Goal: Information Seeking & Learning: Check status

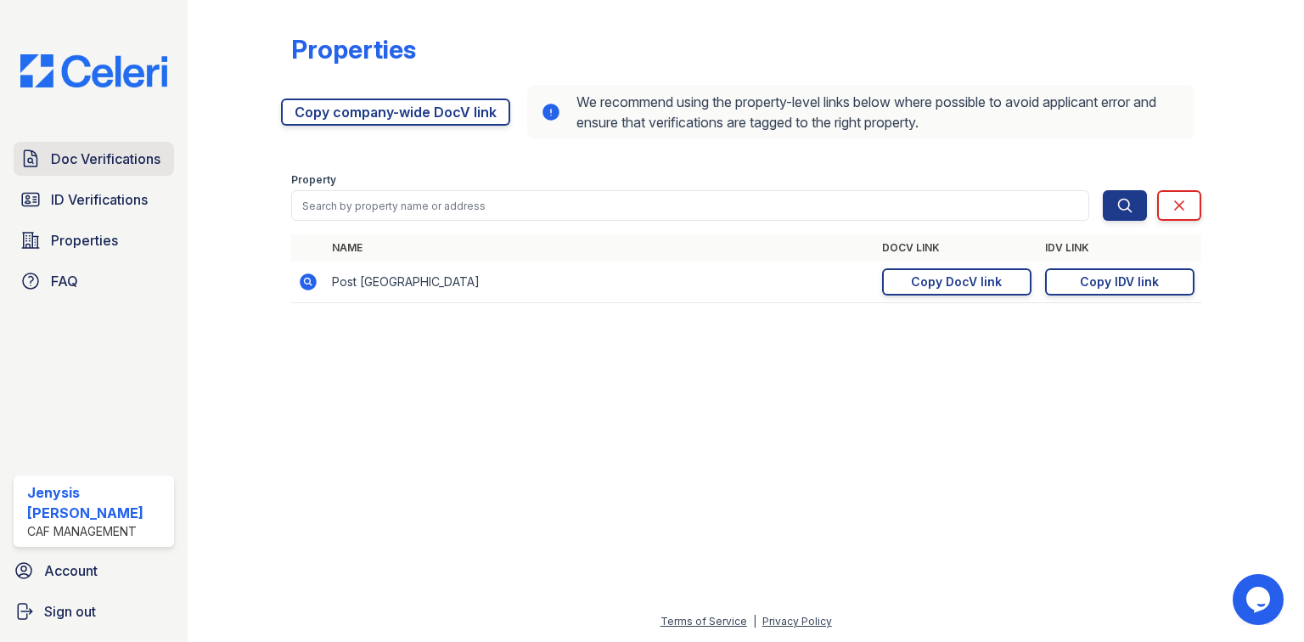
click at [71, 163] on span "Doc Verifications" at bounding box center [105, 159] width 109 height 20
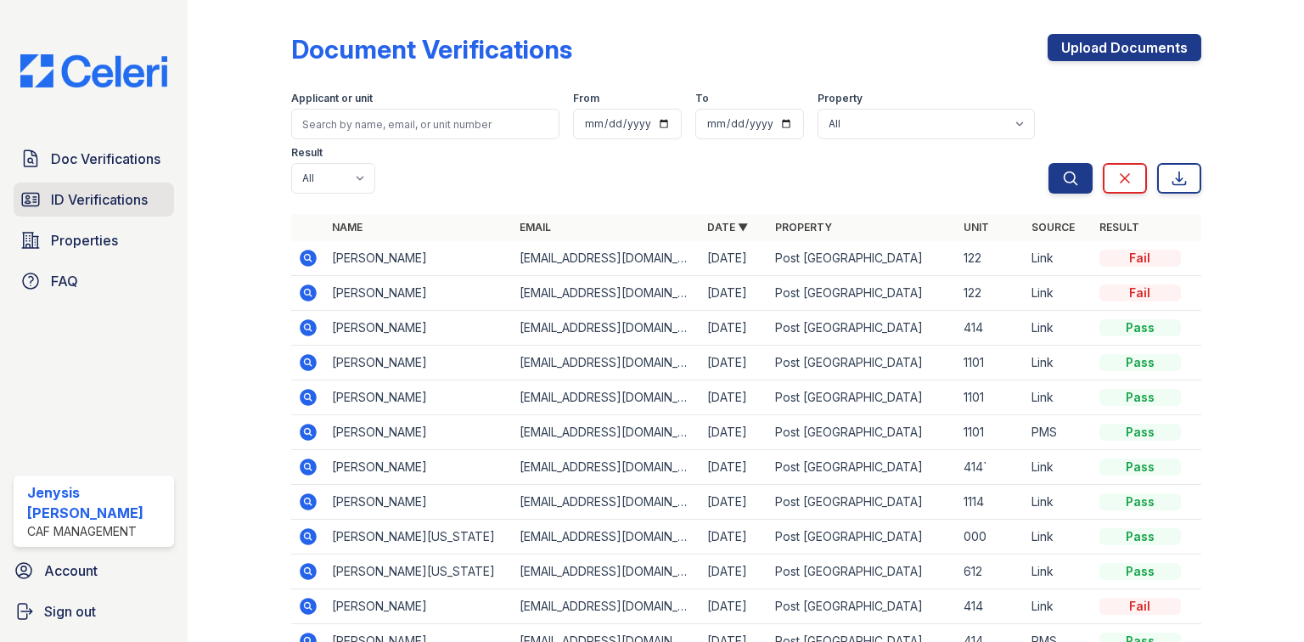
click at [81, 202] on span "ID Verifications" at bounding box center [99, 199] width 97 height 20
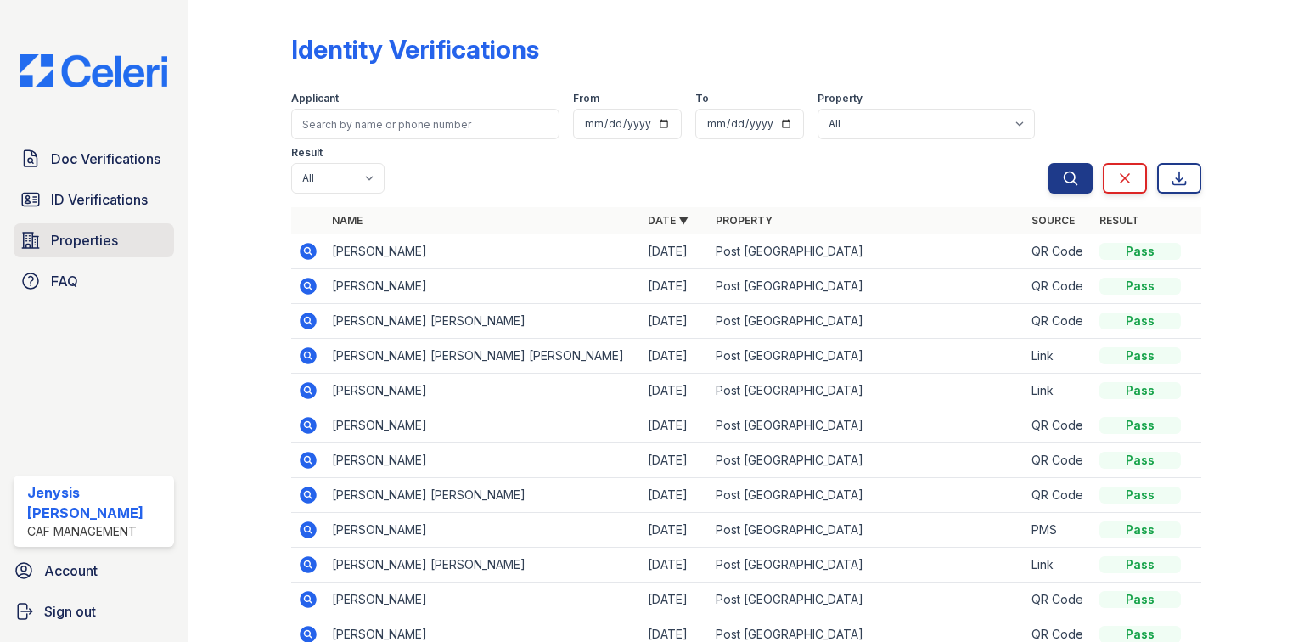
click at [91, 241] on span "Properties" at bounding box center [84, 240] width 67 height 20
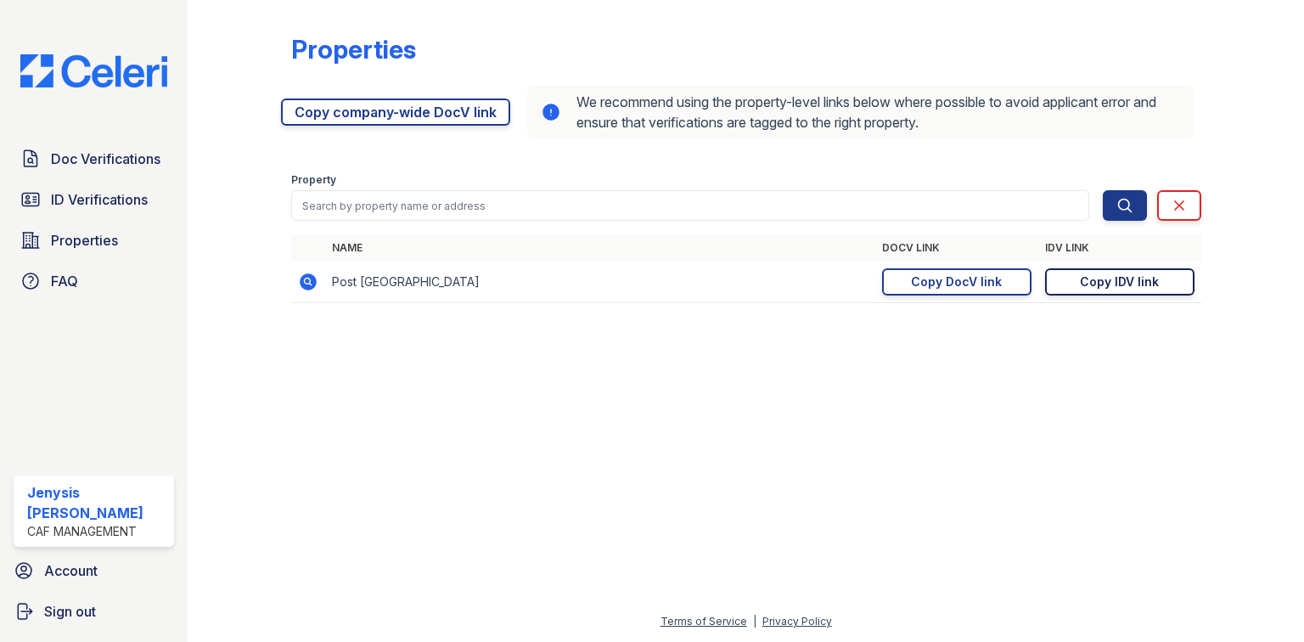
click at [1138, 289] on div "Copy IDV link" at bounding box center [1119, 281] width 79 height 17
click at [975, 288] on div "Copy DocV link" at bounding box center [956, 281] width 91 height 17
click at [139, 197] on span "ID Verifications" at bounding box center [99, 199] width 97 height 20
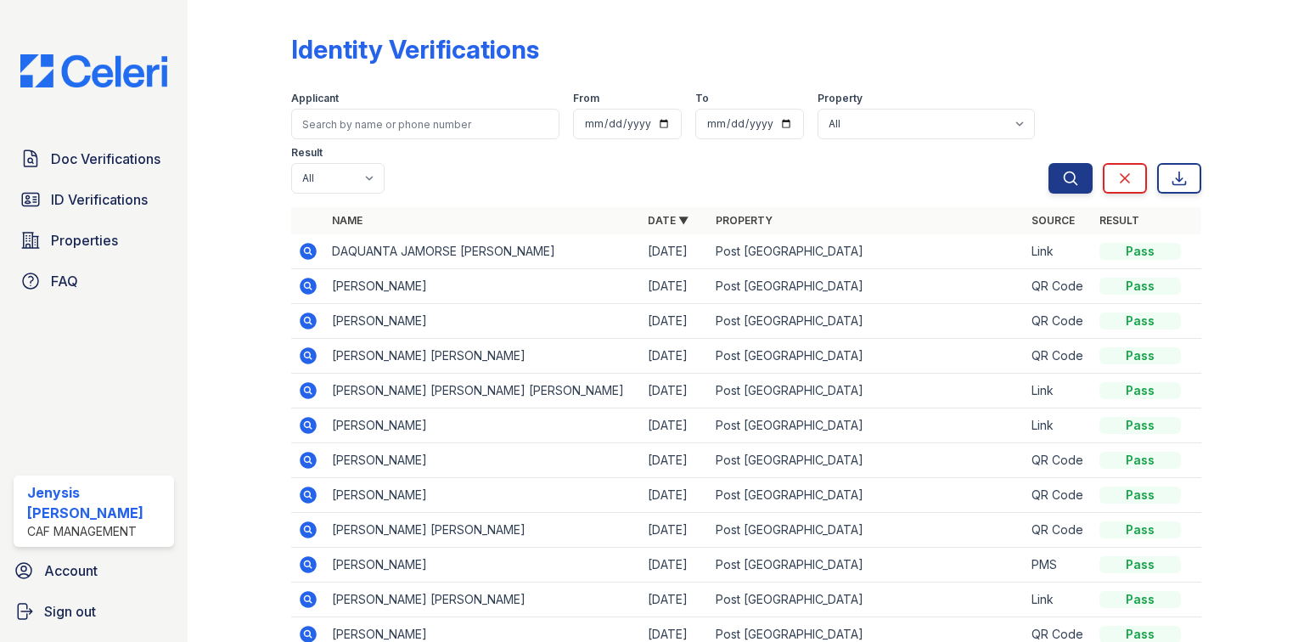
click at [318, 249] on td at bounding box center [308, 251] width 34 height 35
click at [311, 250] on icon at bounding box center [308, 251] width 17 height 17
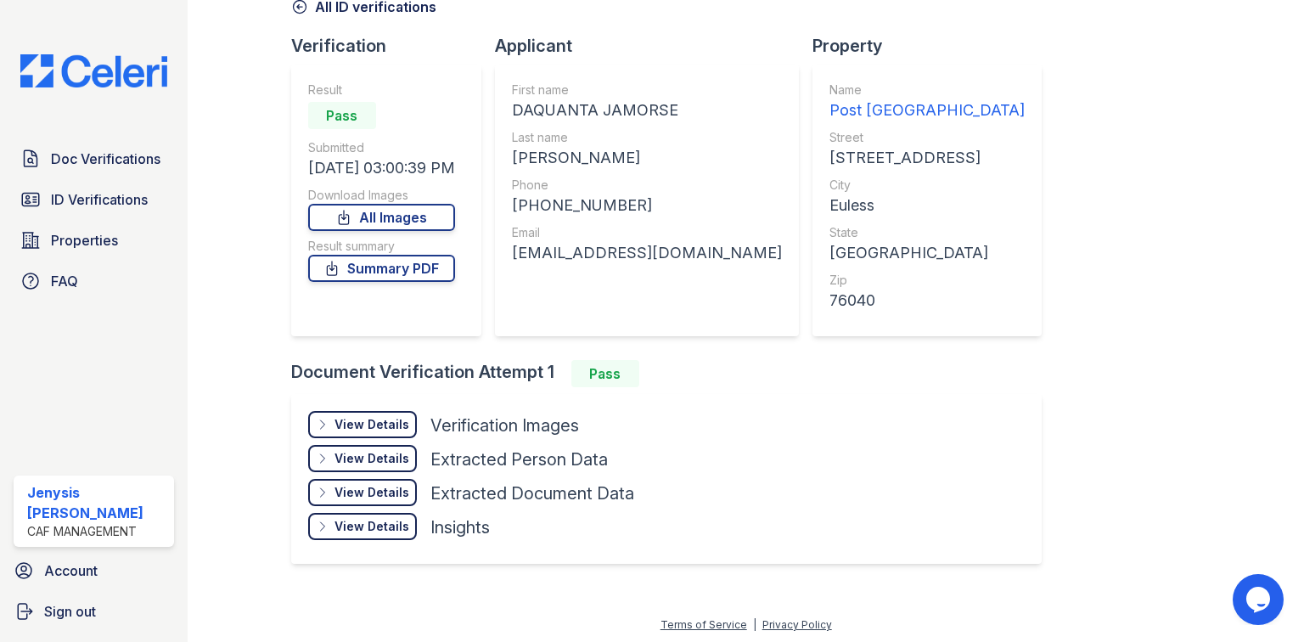
click at [394, 423] on div "View Details" at bounding box center [371, 424] width 75 height 17
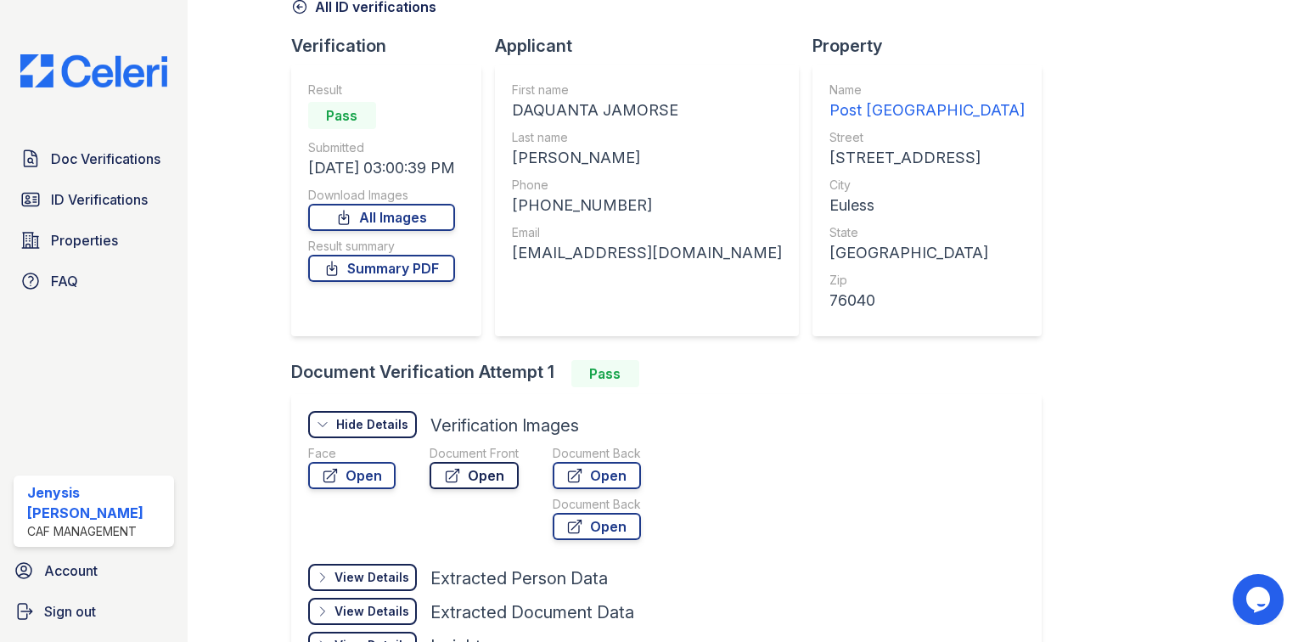
click at [497, 479] on link "Open" at bounding box center [473, 475] width 89 height 27
click at [587, 467] on link "Open" at bounding box center [597, 475] width 88 height 27
click at [360, 267] on link "Summary PDF" at bounding box center [381, 268] width 147 height 27
click at [455, 262] on link "Summary PDF" at bounding box center [381, 268] width 147 height 27
click at [125, 160] on span "Doc Verifications" at bounding box center [105, 159] width 109 height 20
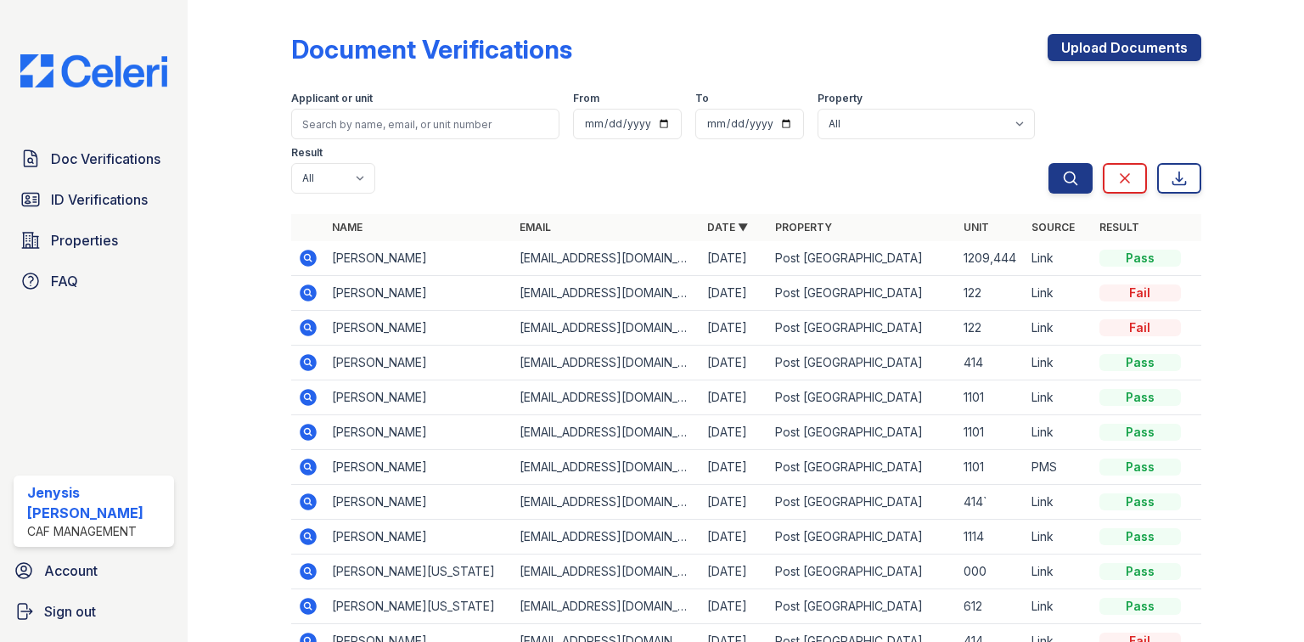
click at [311, 250] on icon at bounding box center [308, 258] width 17 height 17
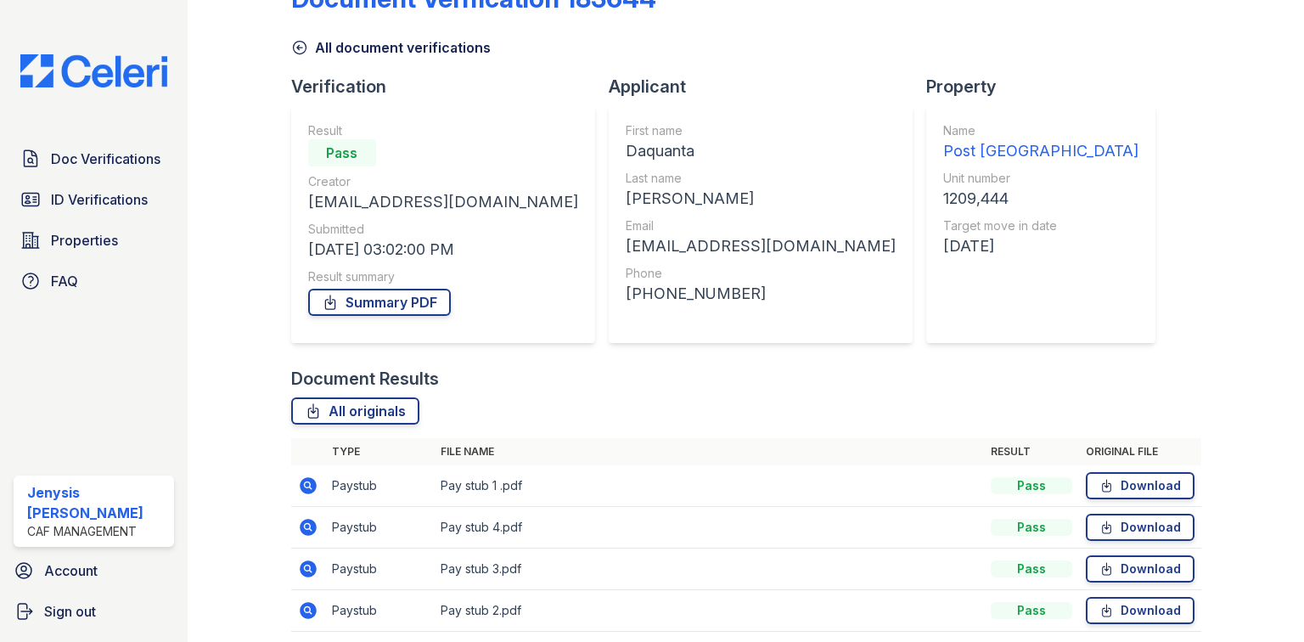
scroll to position [115, 0]
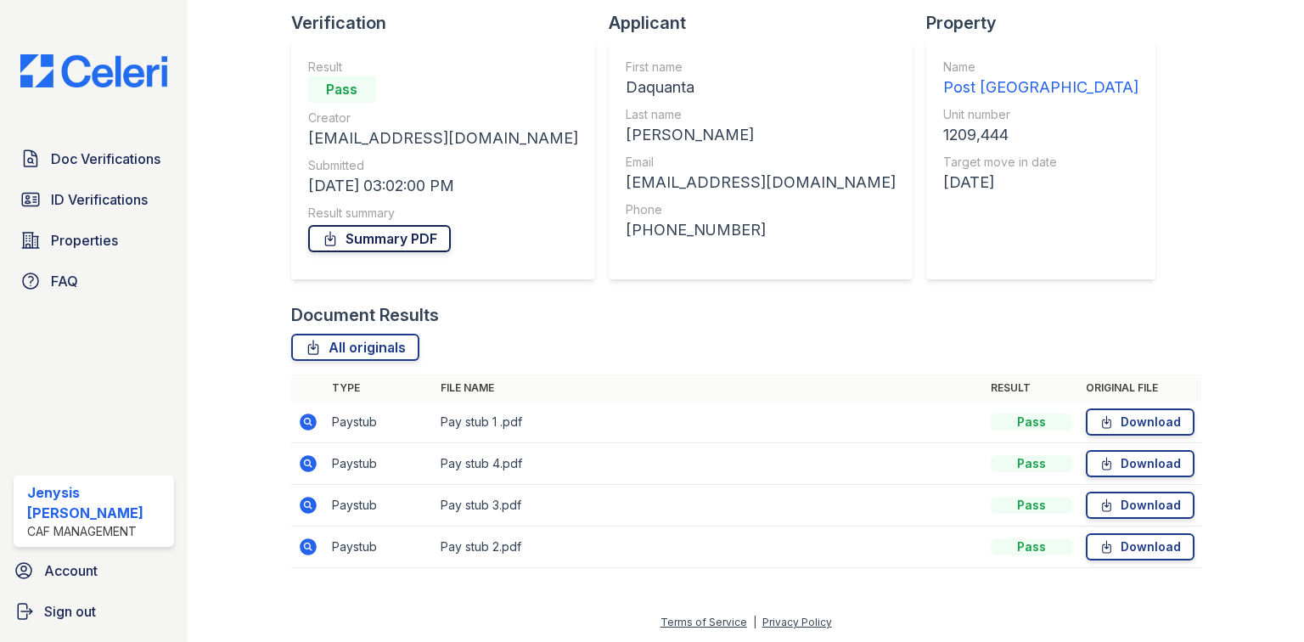
click at [344, 241] on link "Summary PDF" at bounding box center [379, 238] width 143 height 27
click at [317, 427] on icon at bounding box center [308, 422] width 20 height 20
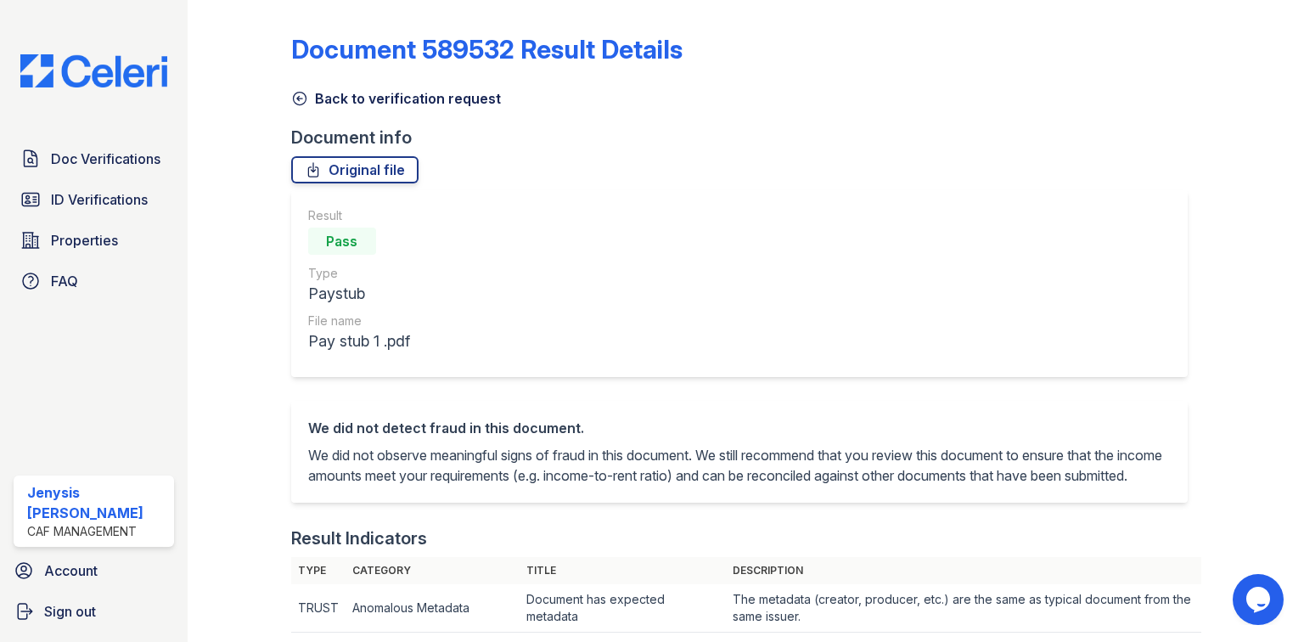
click at [354, 97] on link "Back to verification request" at bounding box center [396, 98] width 210 height 20
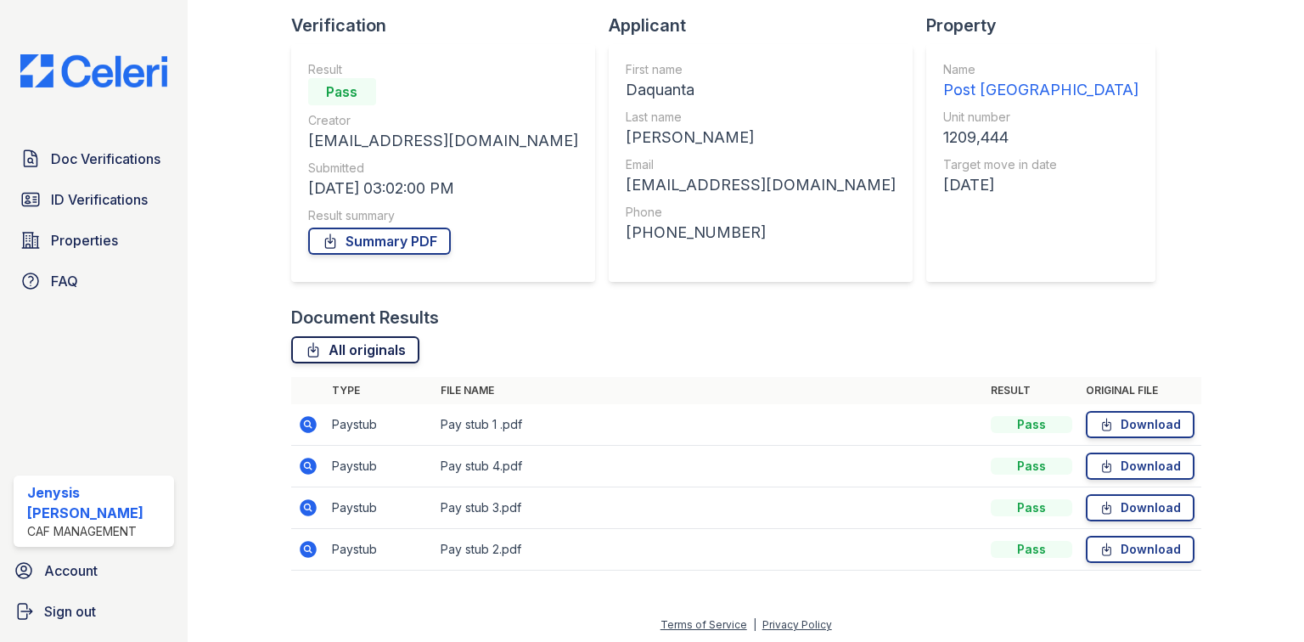
scroll to position [115, 0]
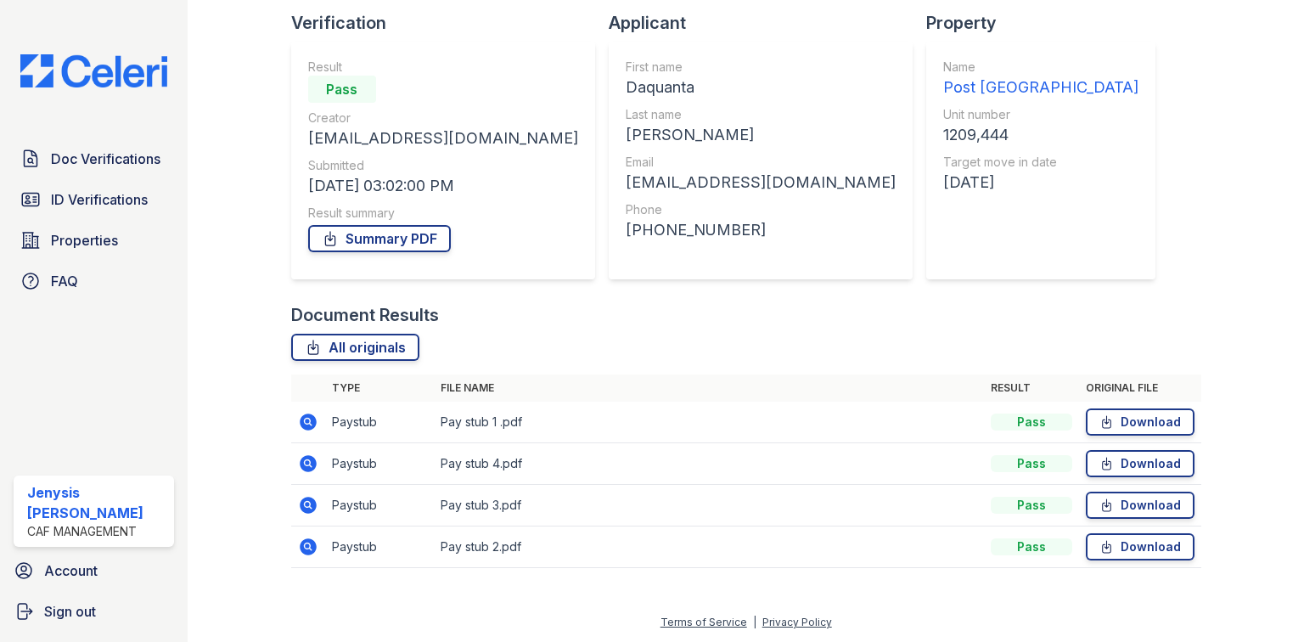
click at [309, 421] on icon at bounding box center [308, 422] width 20 height 20
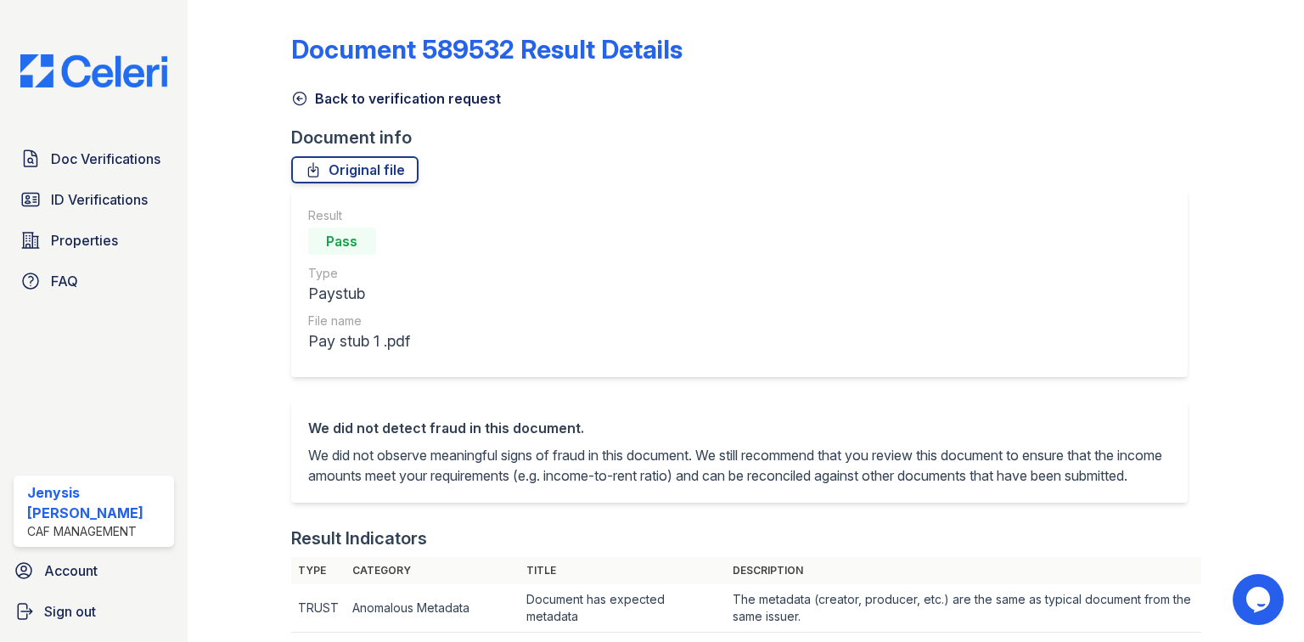
click at [329, 104] on link "Back to verification request" at bounding box center [396, 98] width 210 height 20
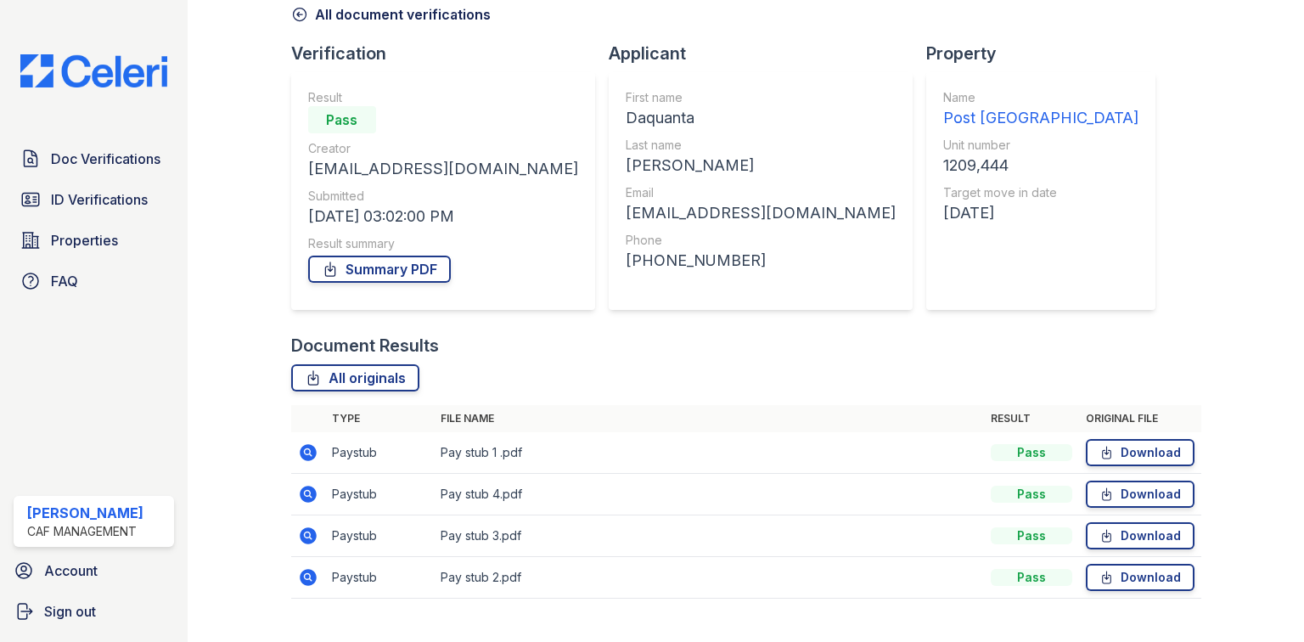
scroll to position [115, 0]
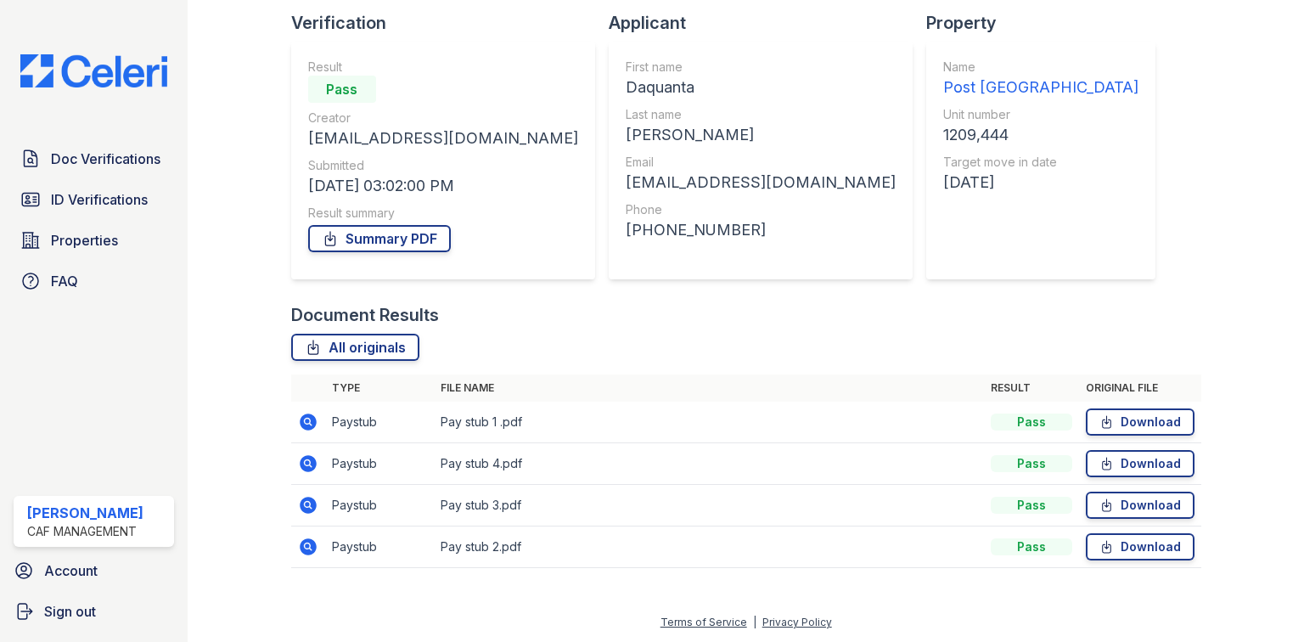
click at [308, 429] on icon at bounding box center [308, 421] width 17 height 17
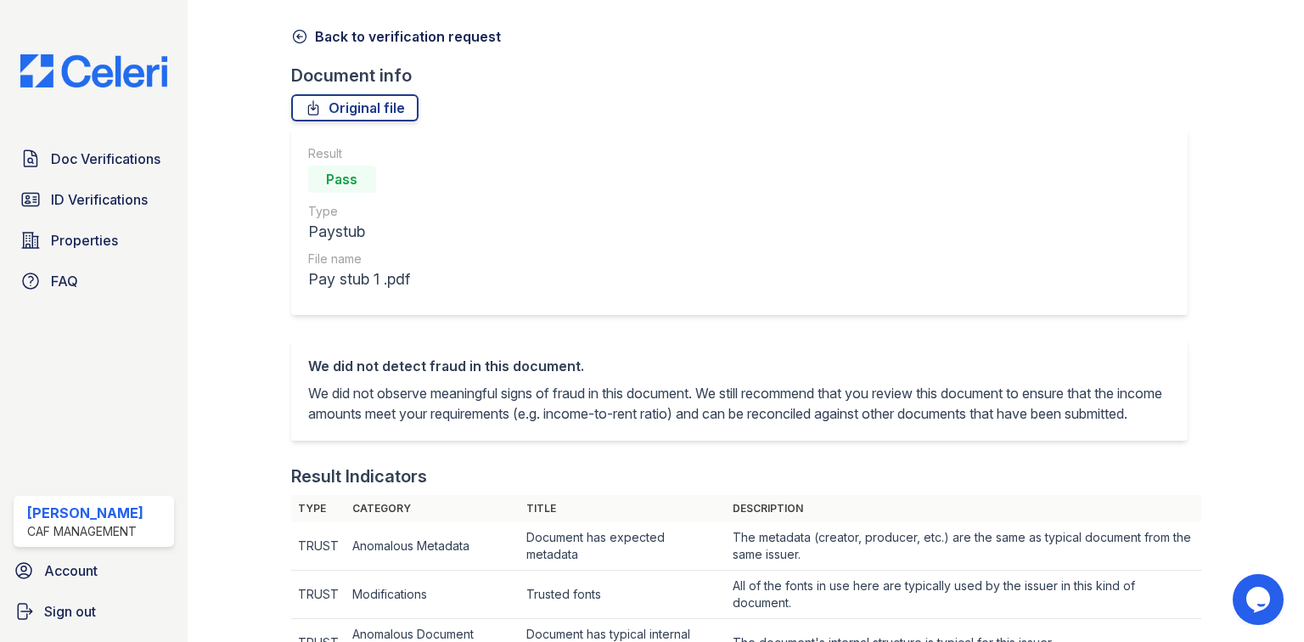
scroll to position [20, 0]
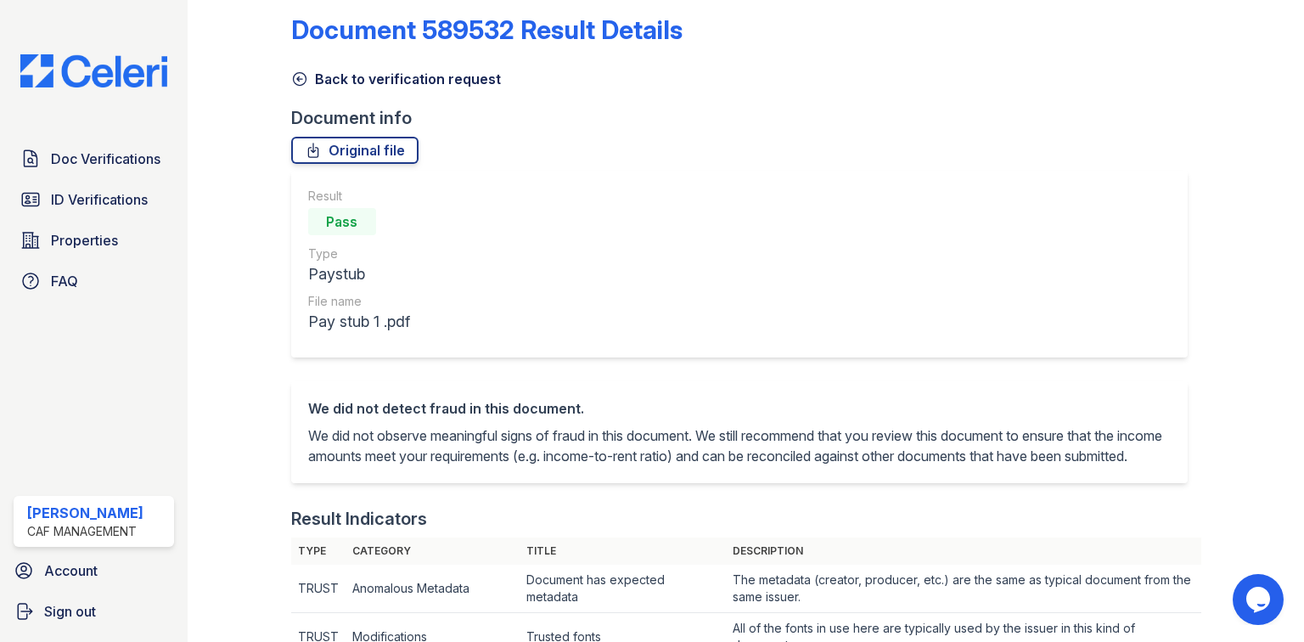
click at [393, 77] on link "Back to verification request" at bounding box center [396, 79] width 210 height 20
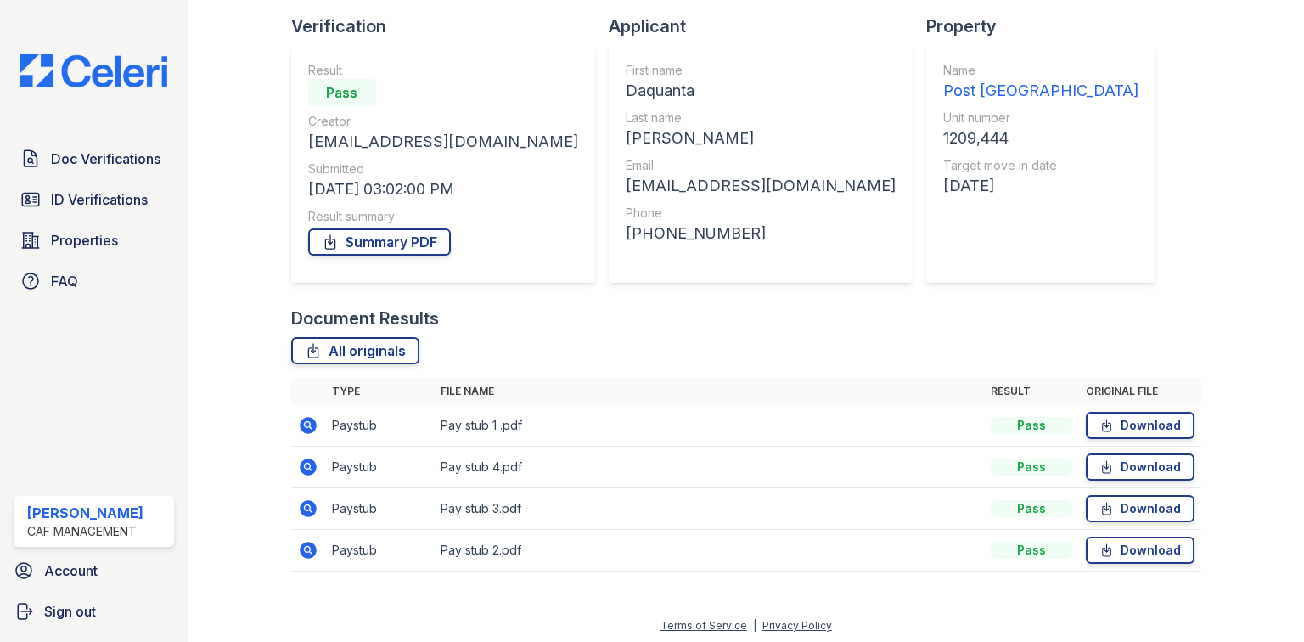
scroll to position [115, 0]
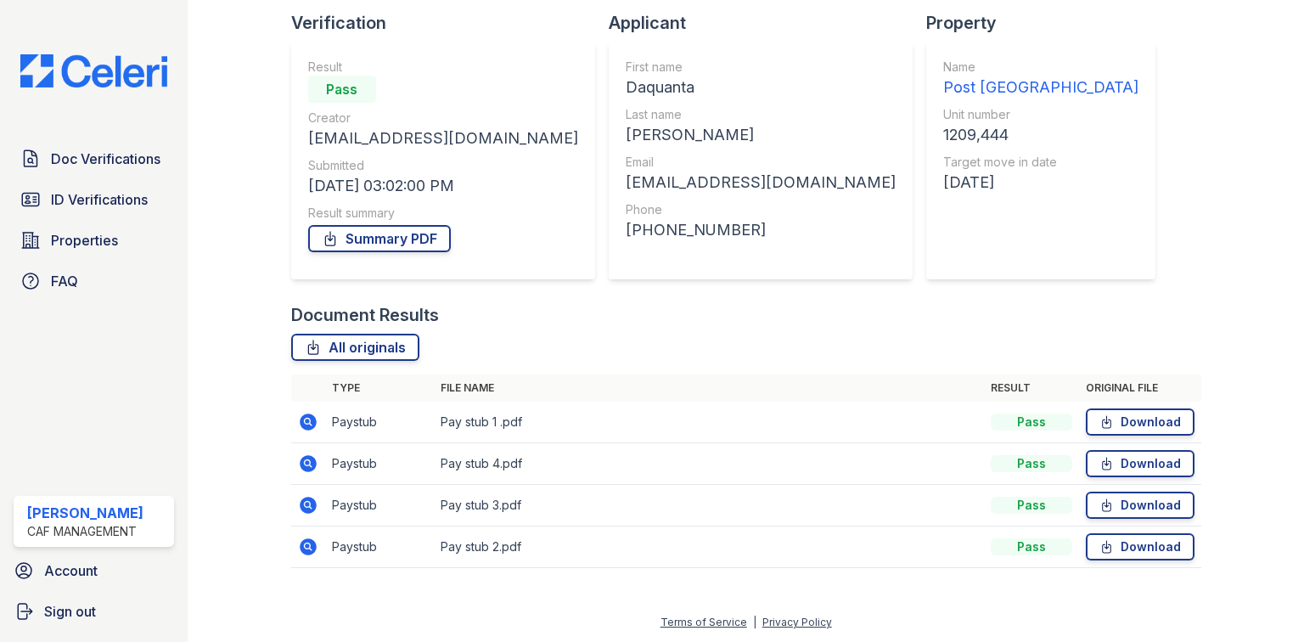
click at [302, 545] on icon at bounding box center [308, 546] width 17 height 17
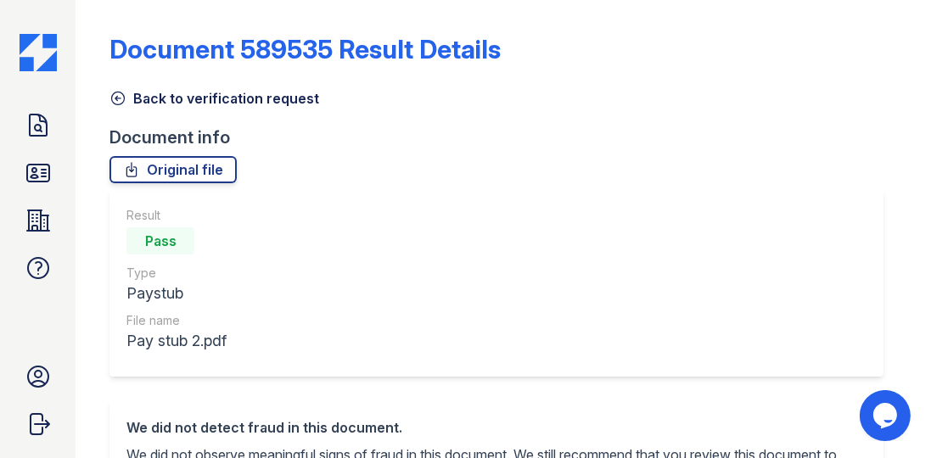
drag, startPoint x: 240, startPoint y: 102, endPoint x: 210, endPoint y: 262, distance: 163.3
click at [240, 102] on link "Back to verification request" at bounding box center [214, 98] width 210 height 20
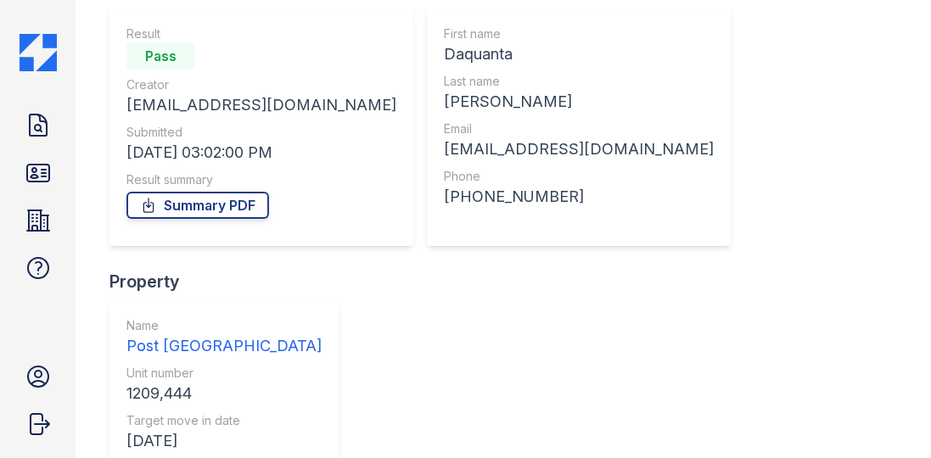
scroll to position [297, 0]
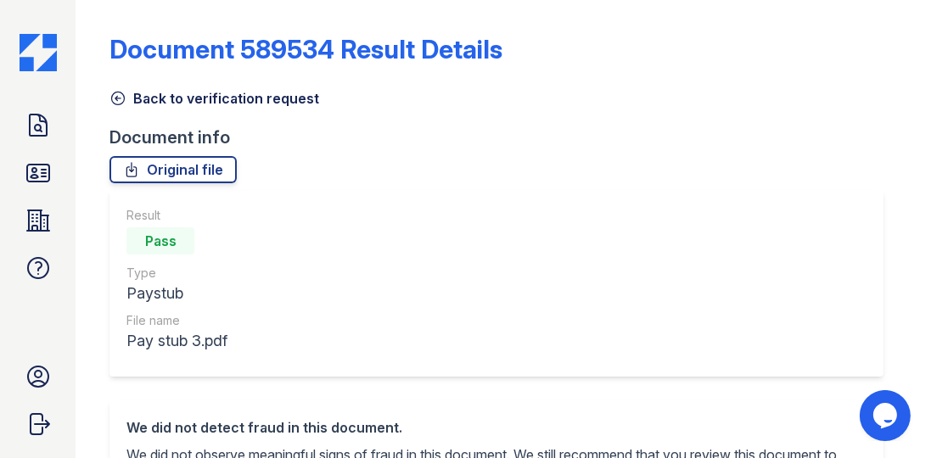
click at [236, 100] on link "Back to verification request" at bounding box center [214, 98] width 210 height 20
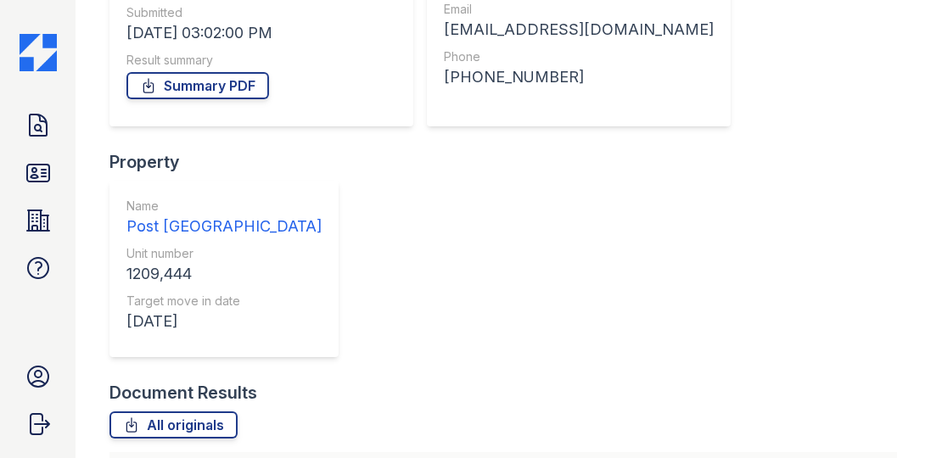
scroll to position [290, 0]
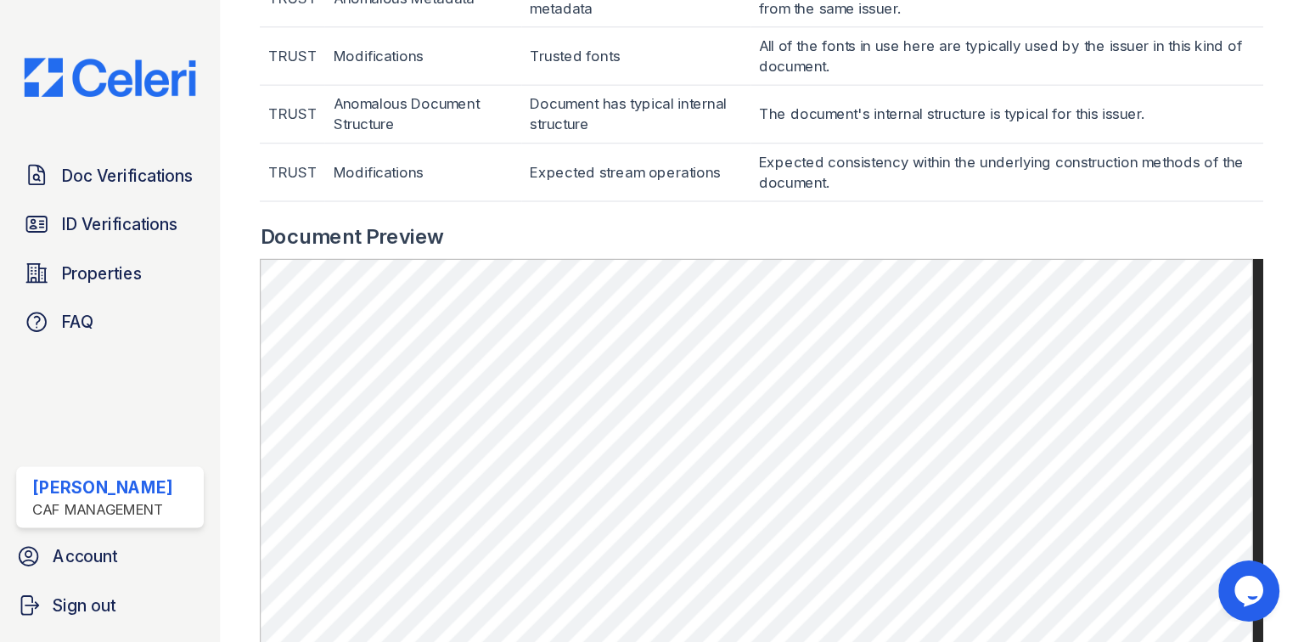
scroll to position [630, 0]
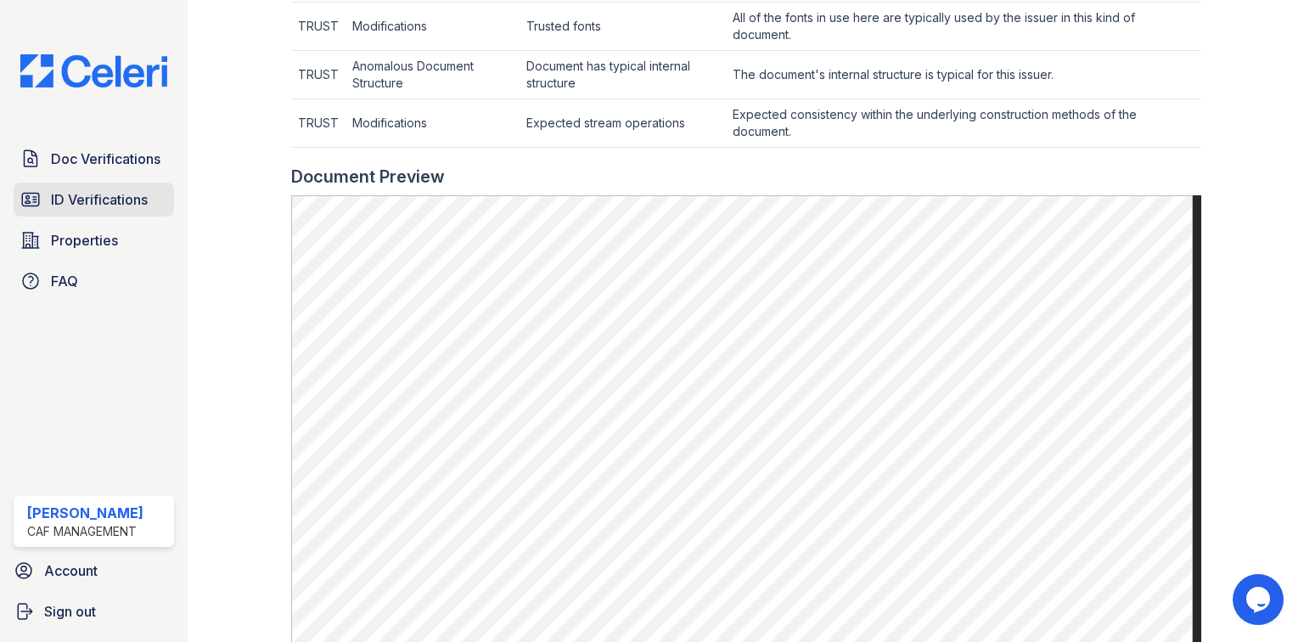
drag, startPoint x: 786, startPoint y: 3, endPoint x: 94, endPoint y: 189, distance: 716.3
click at [95, 194] on span "ID Verifications" at bounding box center [99, 199] width 97 height 20
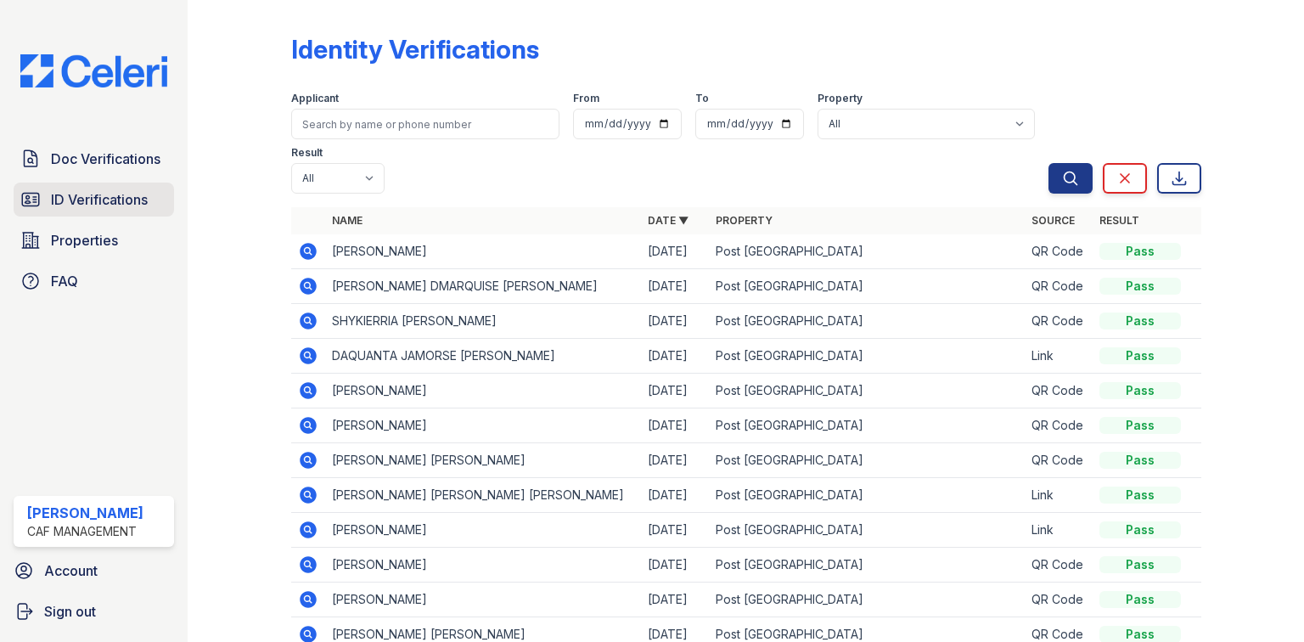
click at [98, 205] on span "ID Verifications" at bounding box center [99, 199] width 97 height 20
click at [305, 250] on icon at bounding box center [307, 250] width 4 height 4
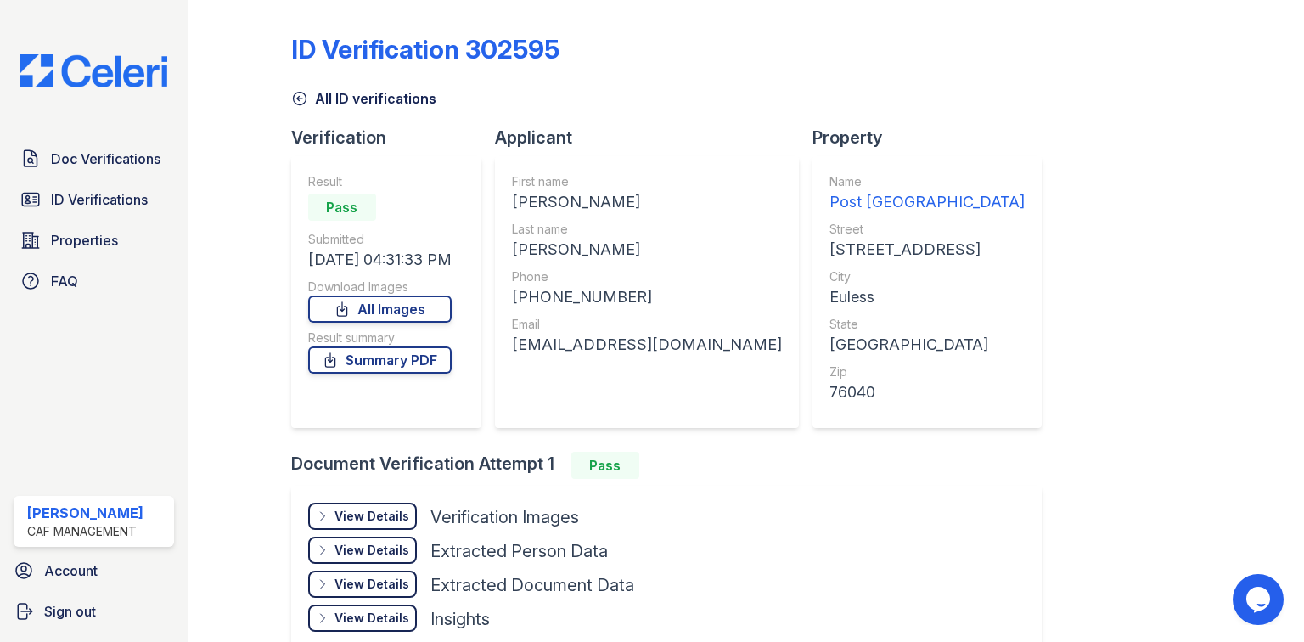
click at [379, 514] on div "View Details" at bounding box center [371, 516] width 75 height 17
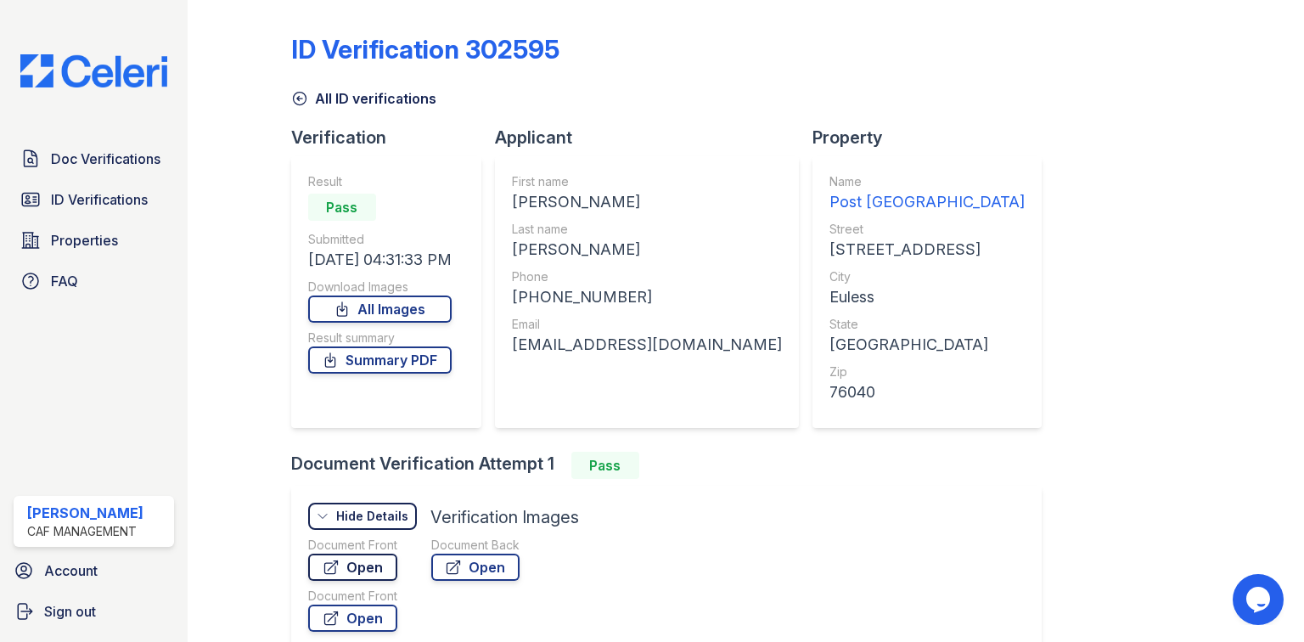
click at [368, 560] on link "Open" at bounding box center [352, 566] width 89 height 27
click at [609, 206] on div "DIEGO ARMANDO" at bounding box center [647, 202] width 270 height 24
copy div "DIEGO ARMANDO"
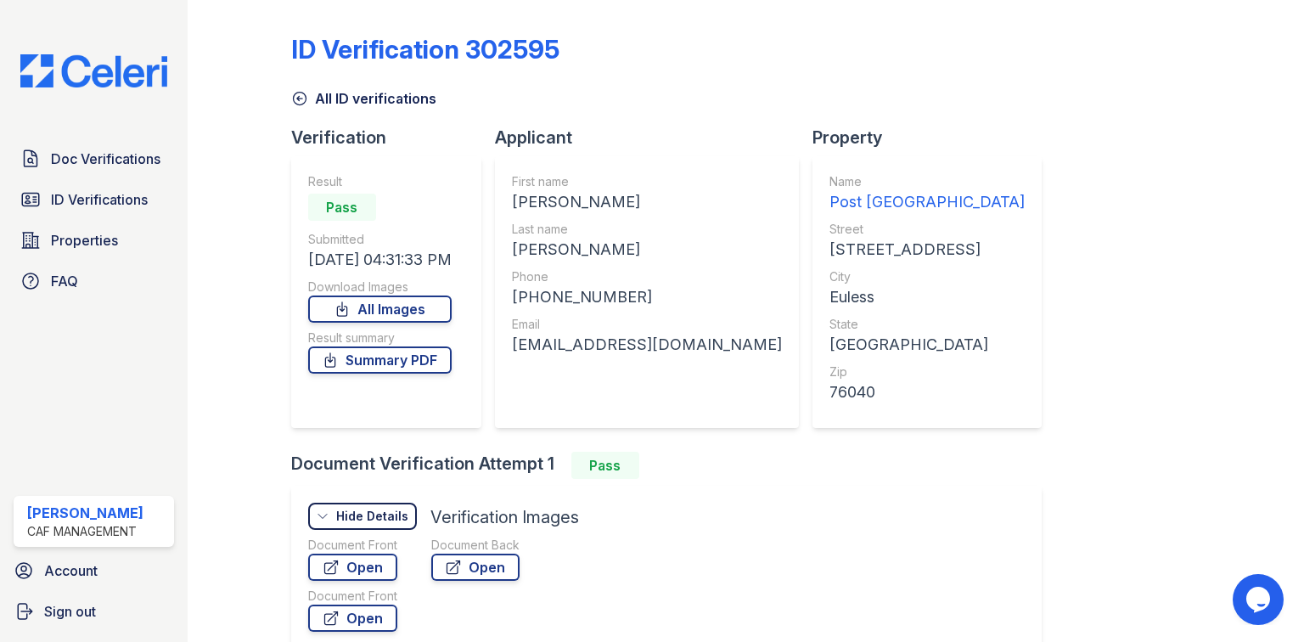
click at [609, 248] on div "MATERANO GUZMAN" at bounding box center [647, 250] width 270 height 24
copy div "MATERANO GUZMAN"
click at [558, 300] on div "+12147429208" at bounding box center [647, 297] width 270 height 24
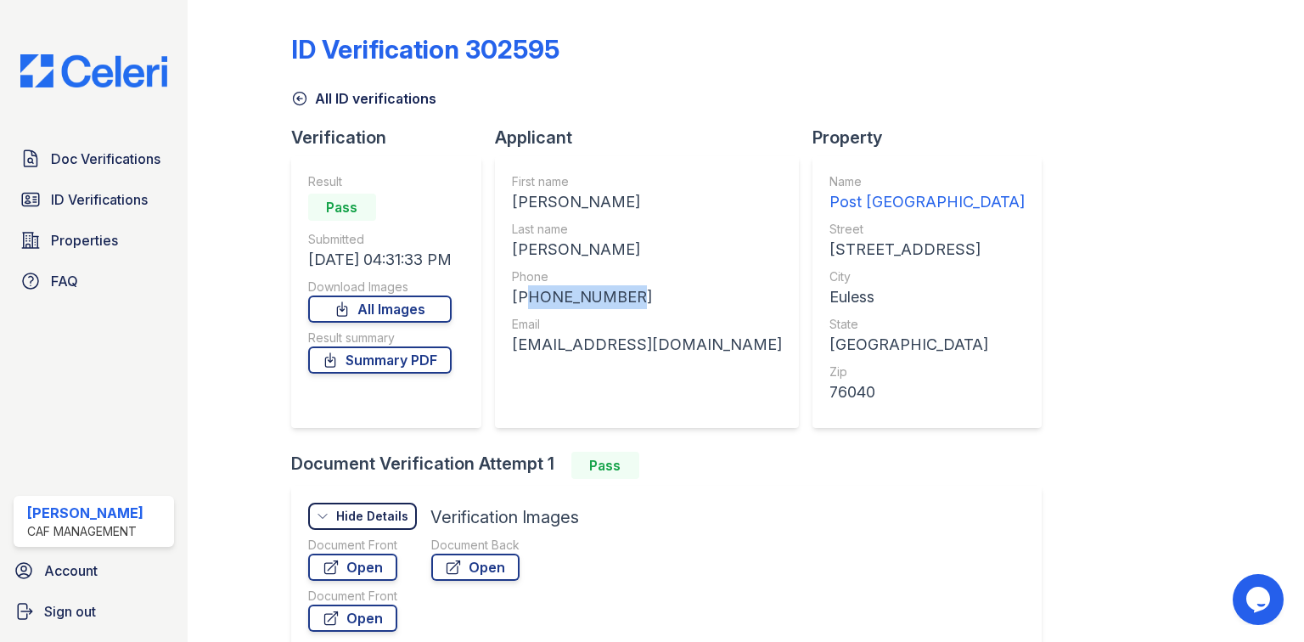
click at [558, 300] on div "+12147429208" at bounding box center [647, 297] width 270 height 24
copy div "12147429208"
click at [597, 345] on div "diegoguzman2022@gmail.com" at bounding box center [647, 345] width 270 height 24
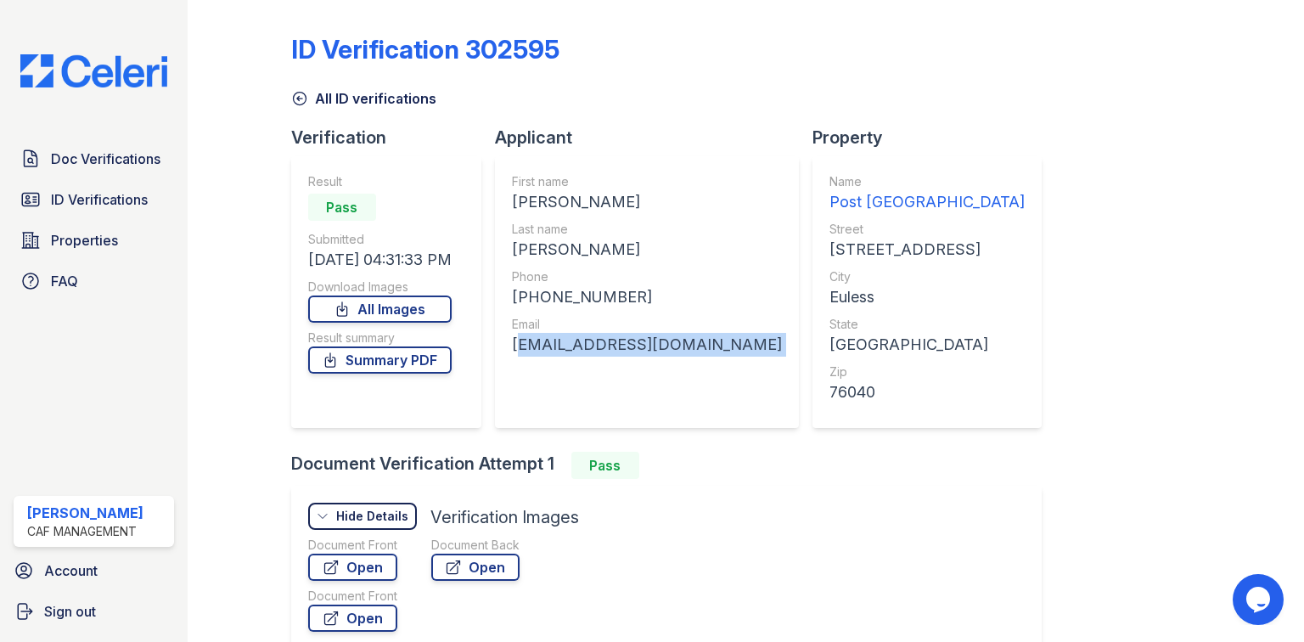
click at [597, 345] on div "diegoguzman2022@gmail.com" at bounding box center [647, 345] width 270 height 24
copy div "diegoguzman2022@gmail.com"
click at [112, 170] on link "Doc Verifications" at bounding box center [94, 159] width 160 height 34
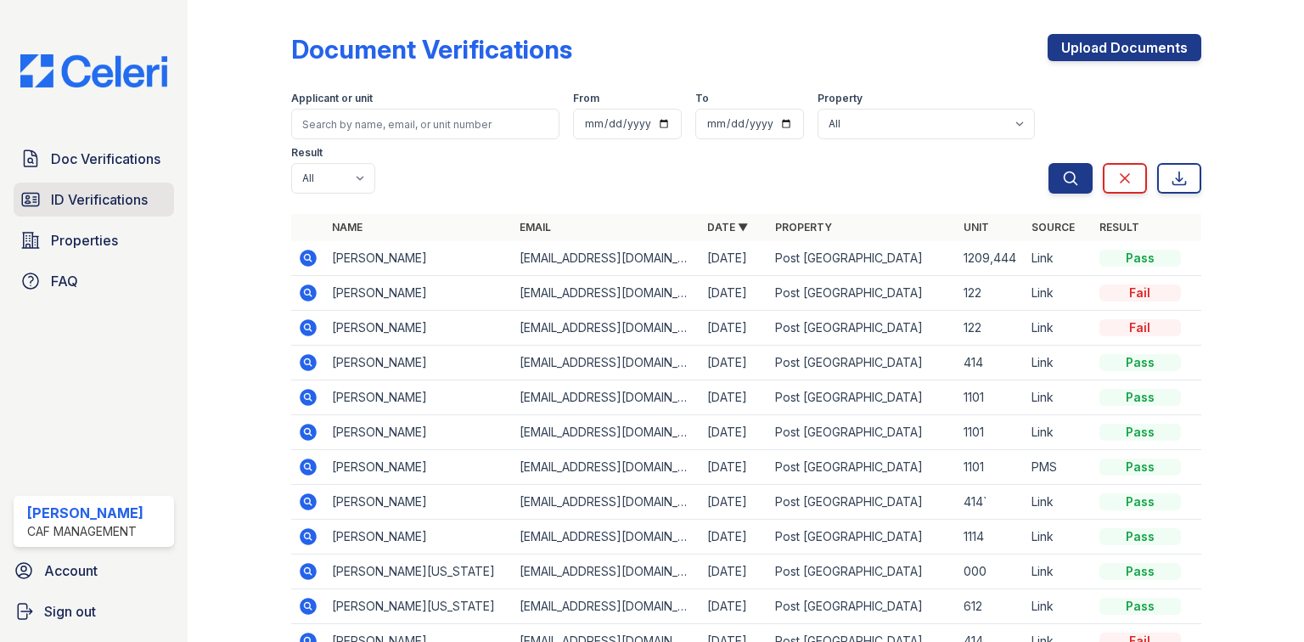
click at [87, 189] on span "ID Verifications" at bounding box center [99, 199] width 97 height 20
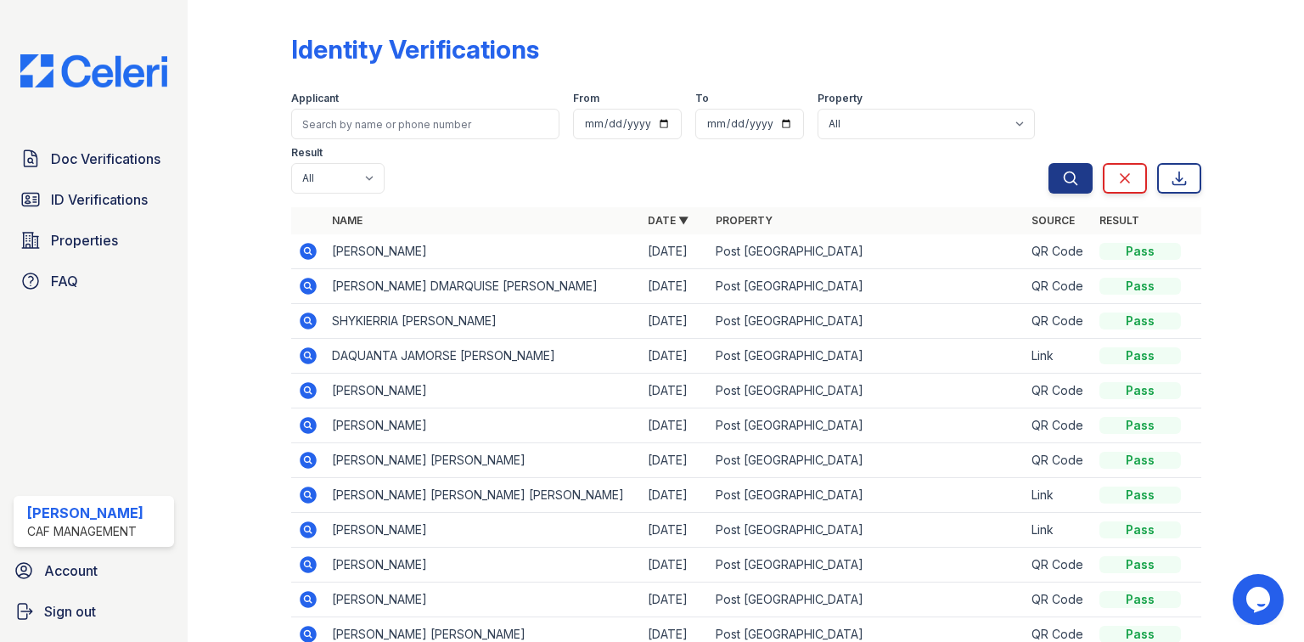
click at [307, 354] on icon at bounding box center [307, 354] width 4 height 4
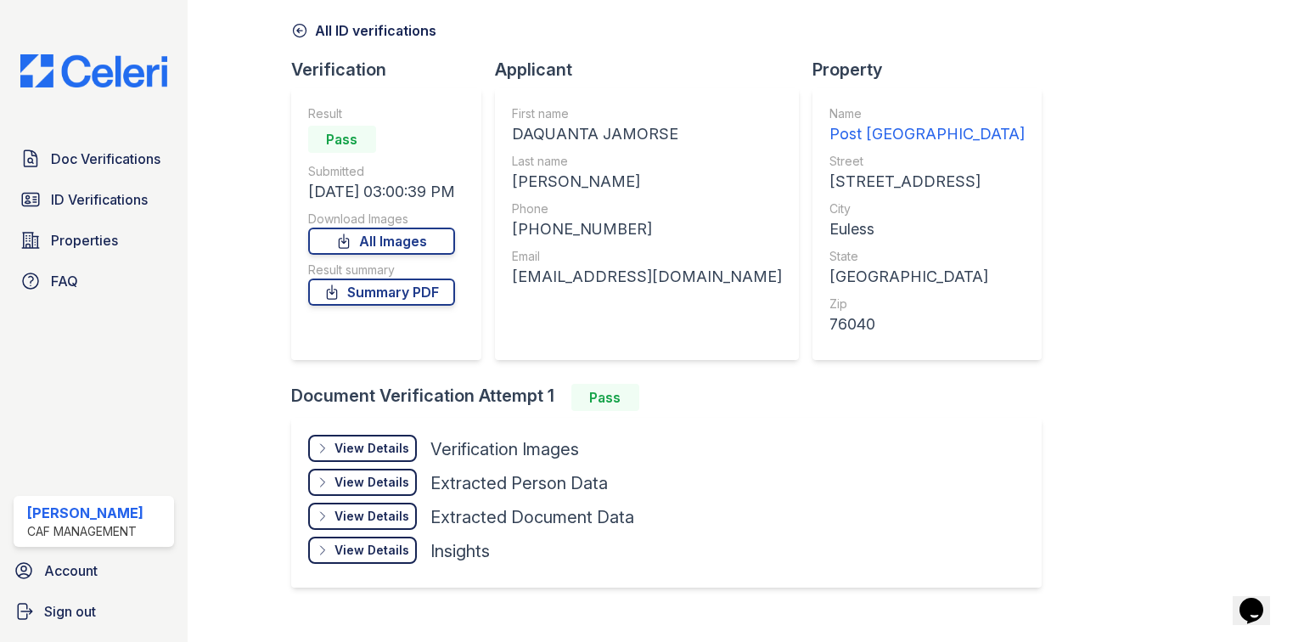
click at [397, 440] on div "View Details" at bounding box center [371, 448] width 75 height 17
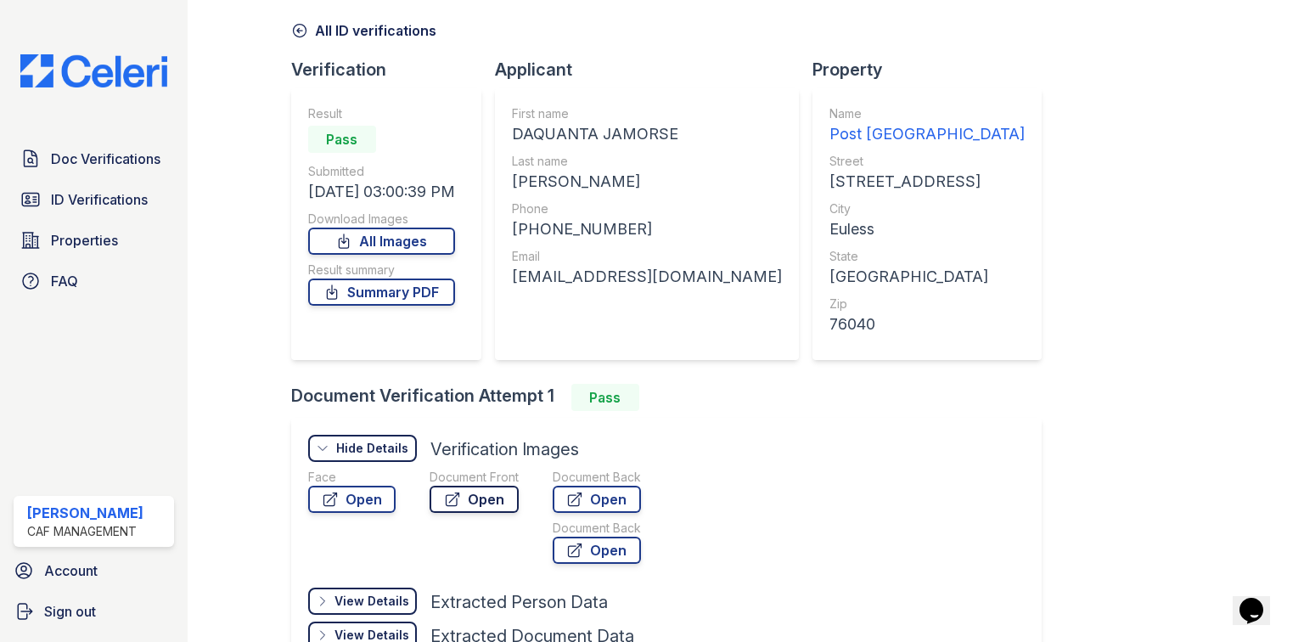
click at [488, 499] on link "Open" at bounding box center [473, 498] width 89 height 27
click at [459, 510] on link "Open" at bounding box center [473, 498] width 89 height 27
click at [95, 199] on span "ID Verifications" at bounding box center [99, 199] width 97 height 20
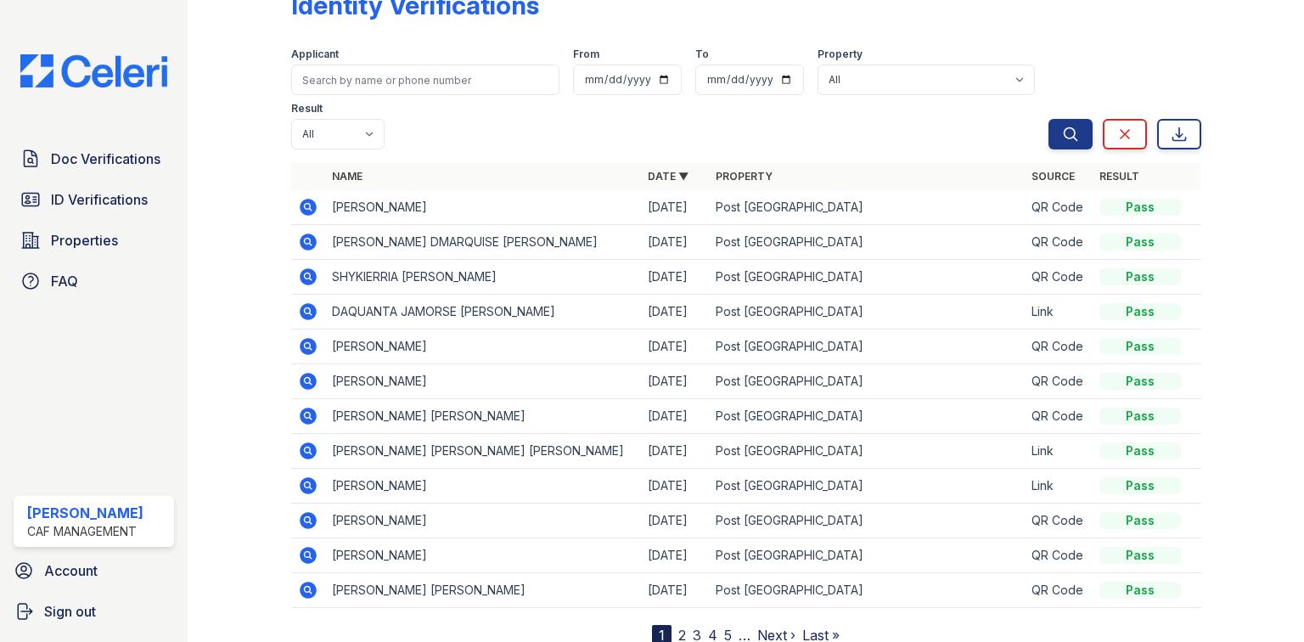
scroll to position [68, 0]
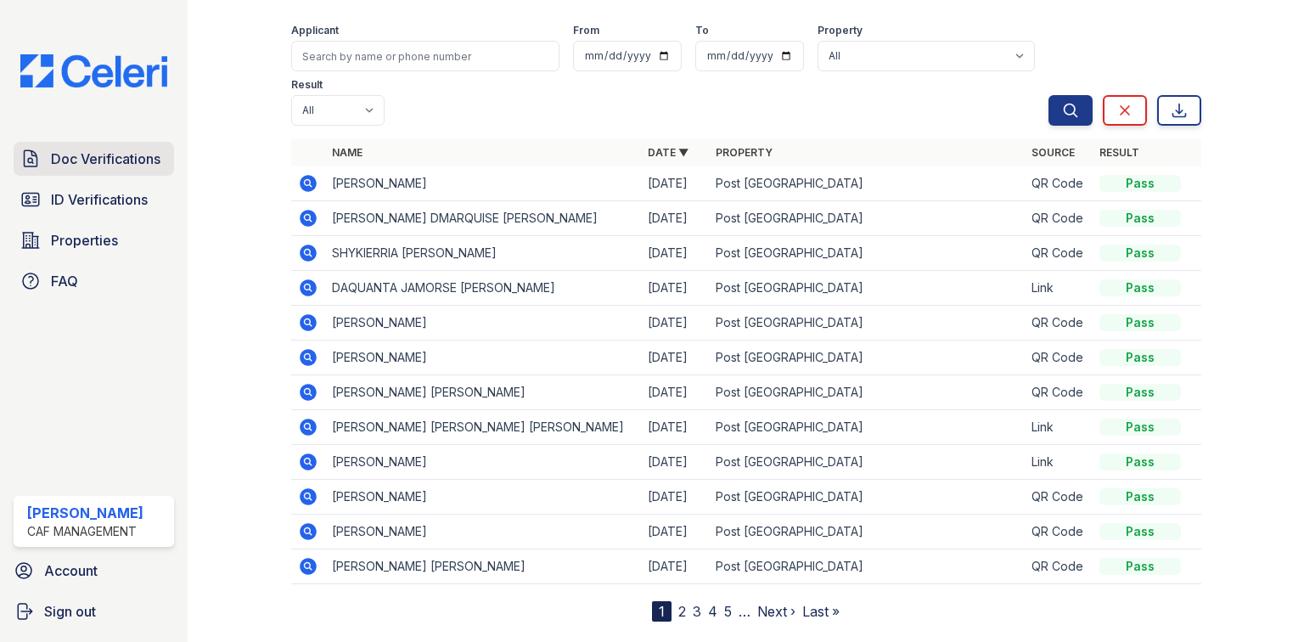
click at [115, 156] on span "Doc Verifications" at bounding box center [105, 159] width 109 height 20
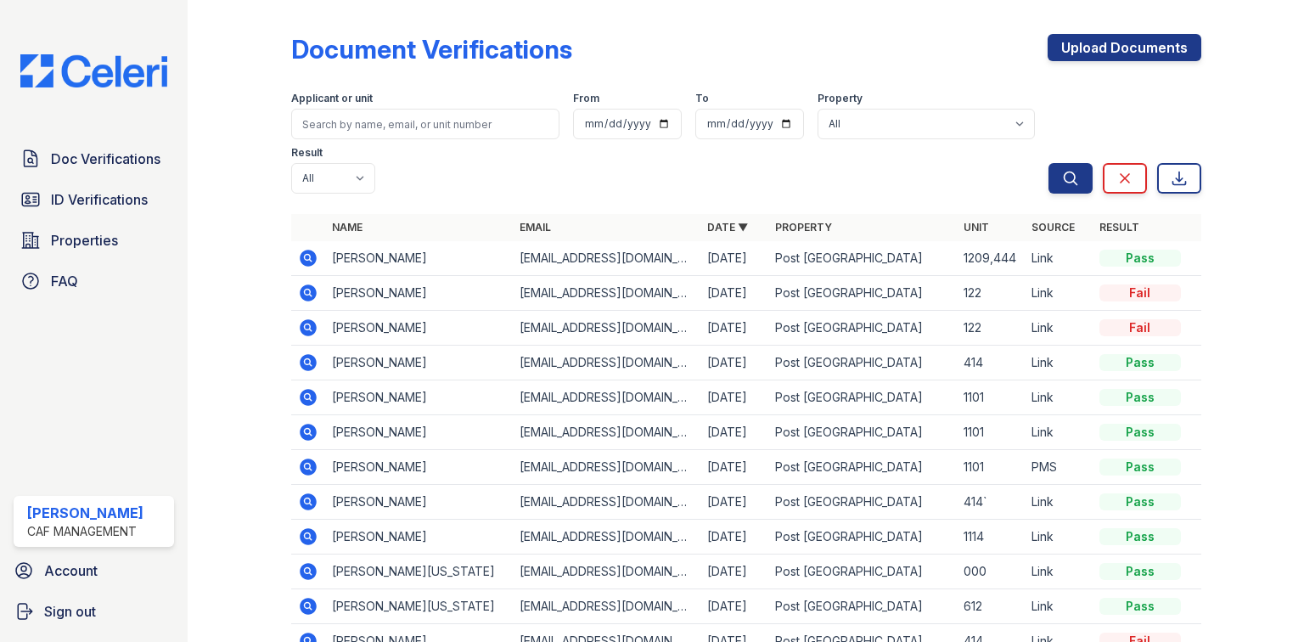
click at [313, 354] on icon at bounding box center [308, 362] width 17 height 17
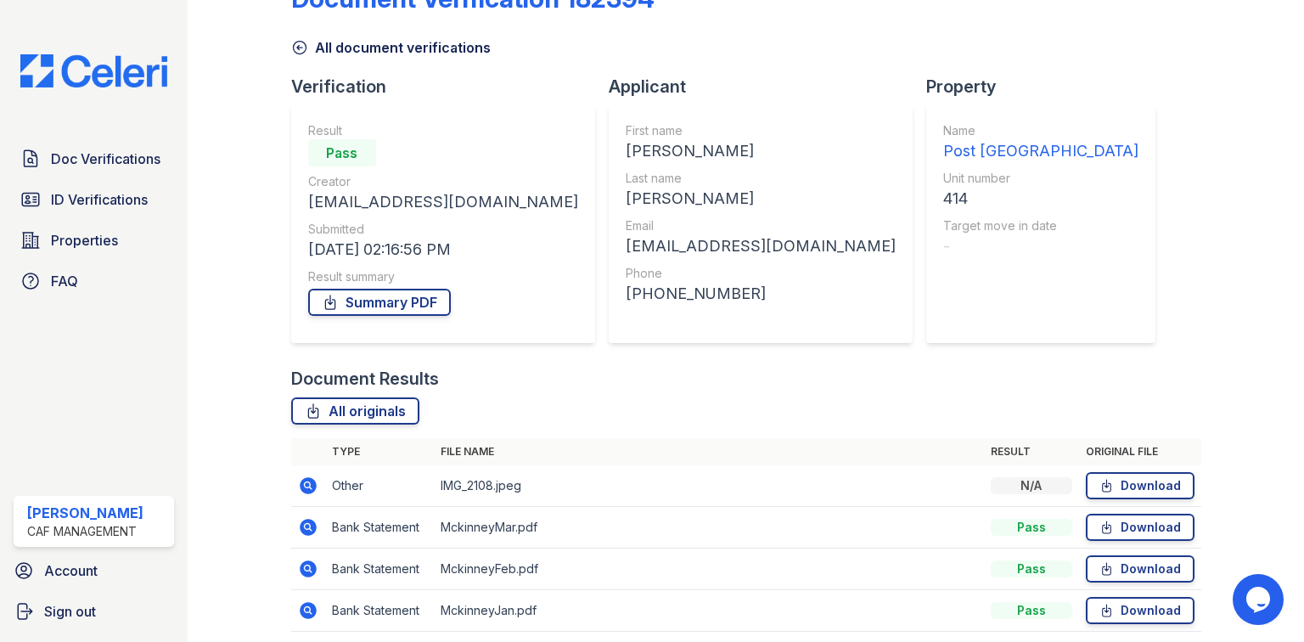
scroll to position [115, 0]
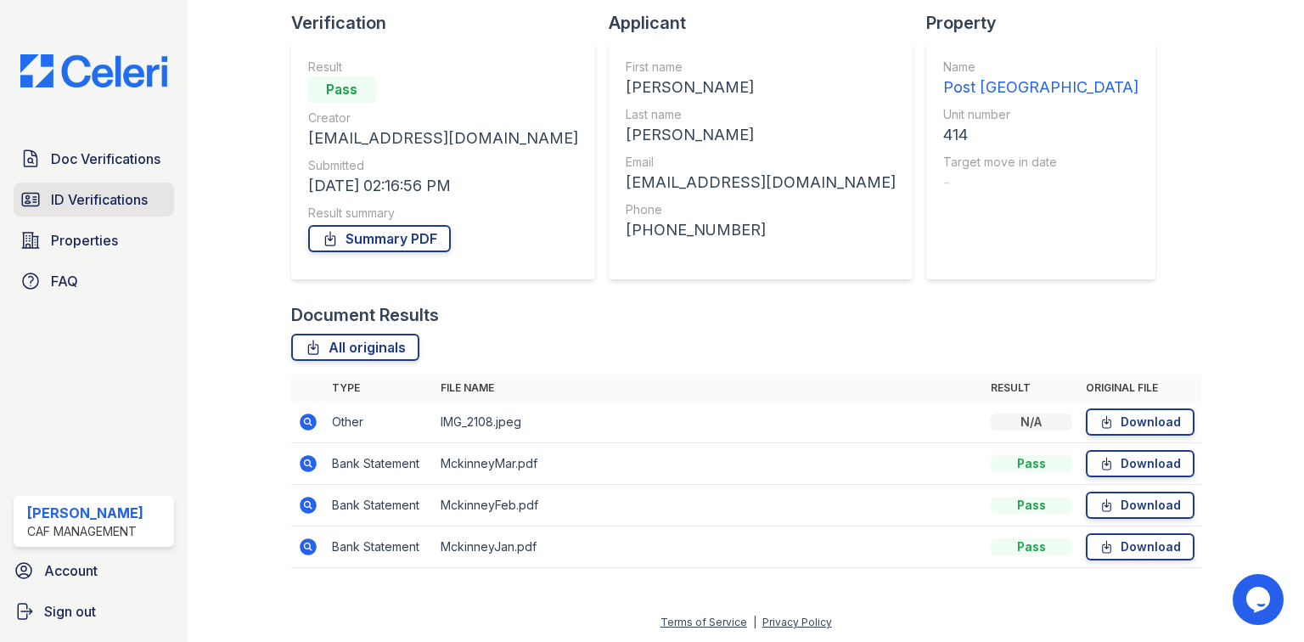
click at [81, 197] on span "ID Verifications" at bounding box center [99, 199] width 97 height 20
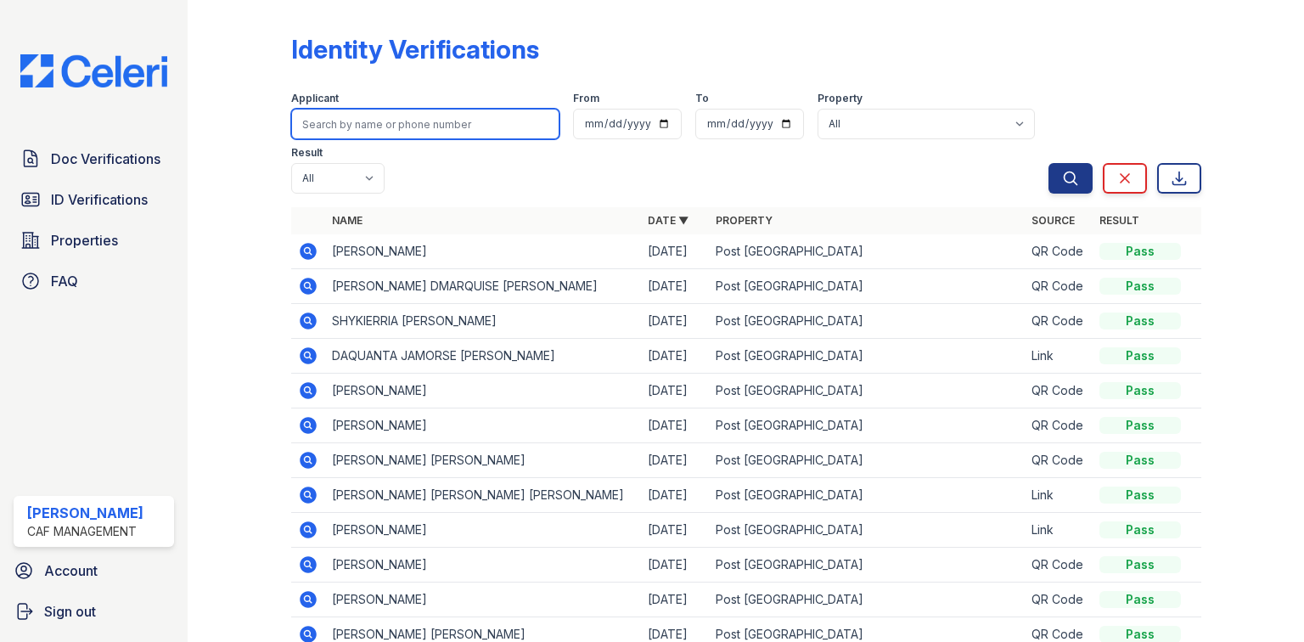
click at [373, 126] on input "search" at bounding box center [425, 124] width 268 height 31
type input "andre"
click at [1048, 163] on button "Search" at bounding box center [1070, 178] width 44 height 31
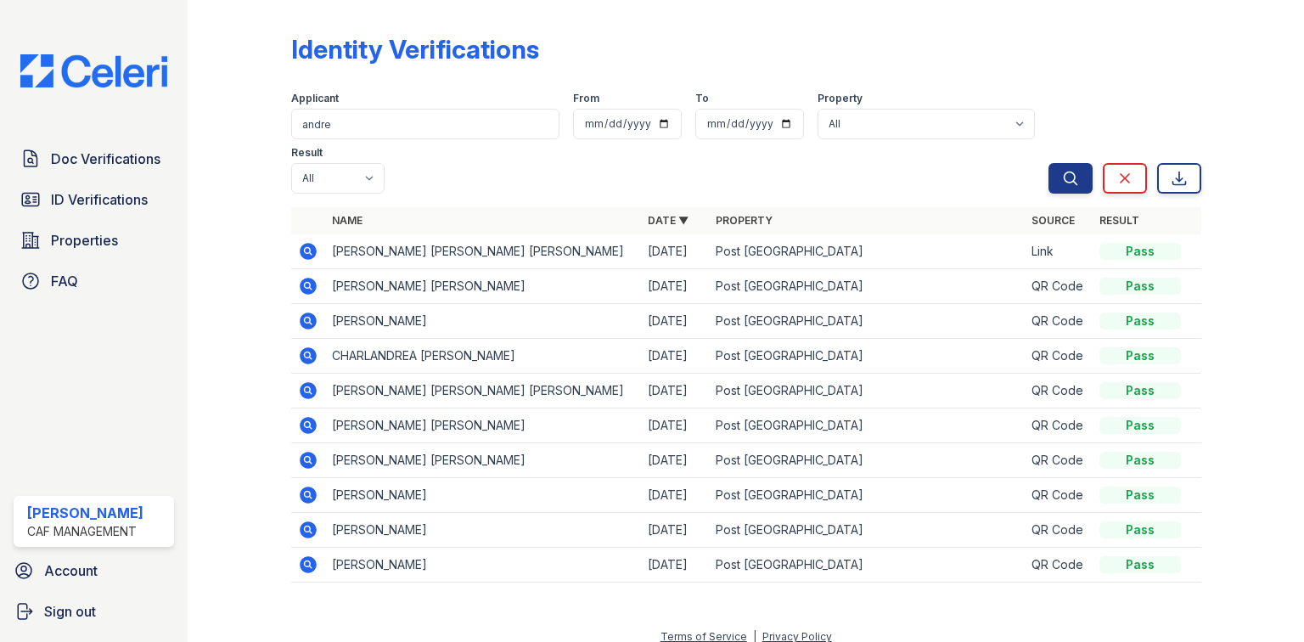
click at [309, 248] on icon at bounding box center [307, 250] width 4 height 4
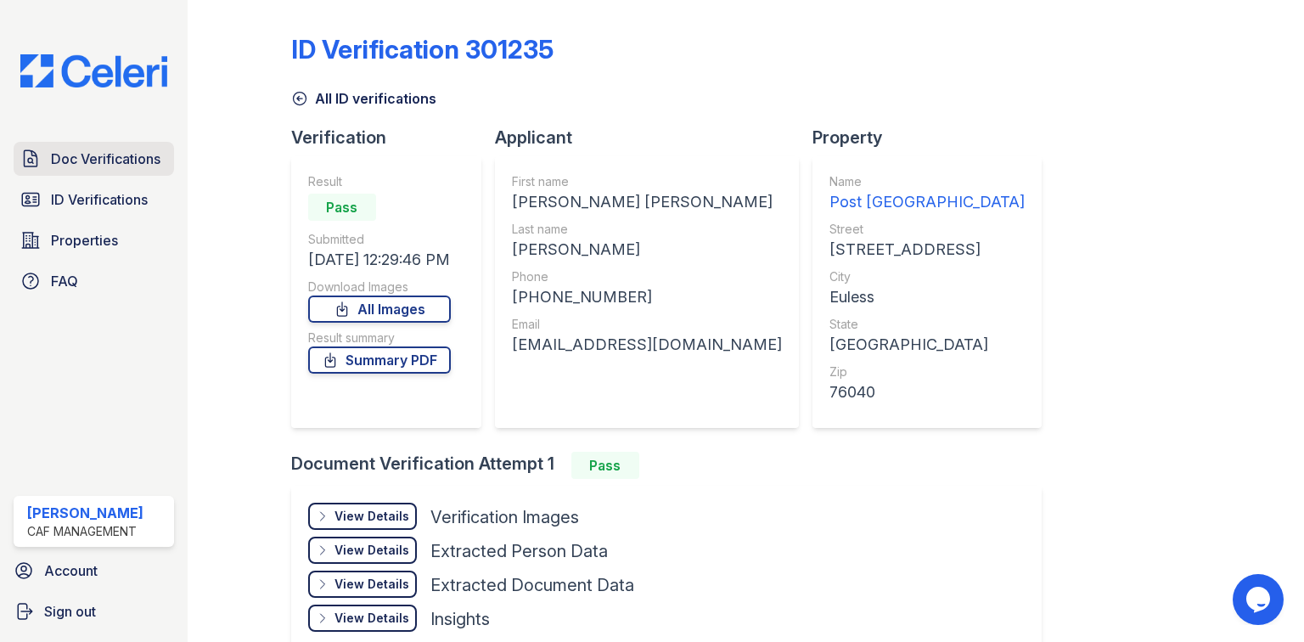
click at [52, 156] on span "Doc Verifications" at bounding box center [105, 159] width 109 height 20
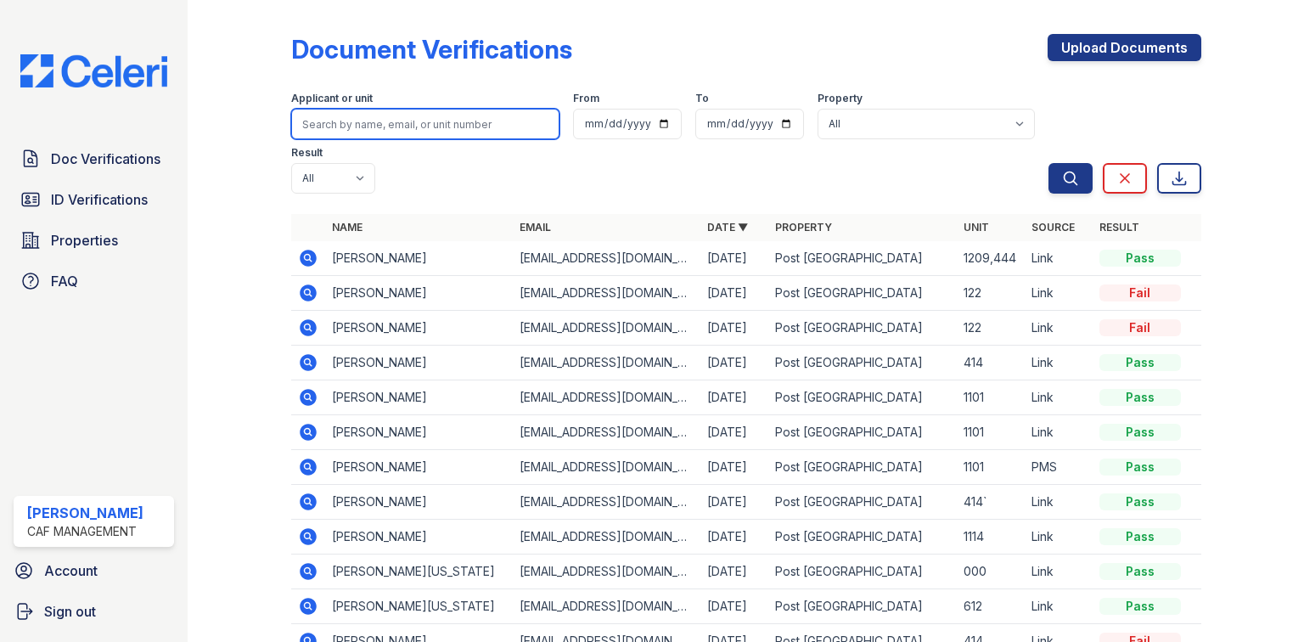
click at [350, 119] on input "search" at bounding box center [425, 124] width 268 height 31
type input "andre"
click at [1048, 163] on button "Search" at bounding box center [1070, 178] width 44 height 31
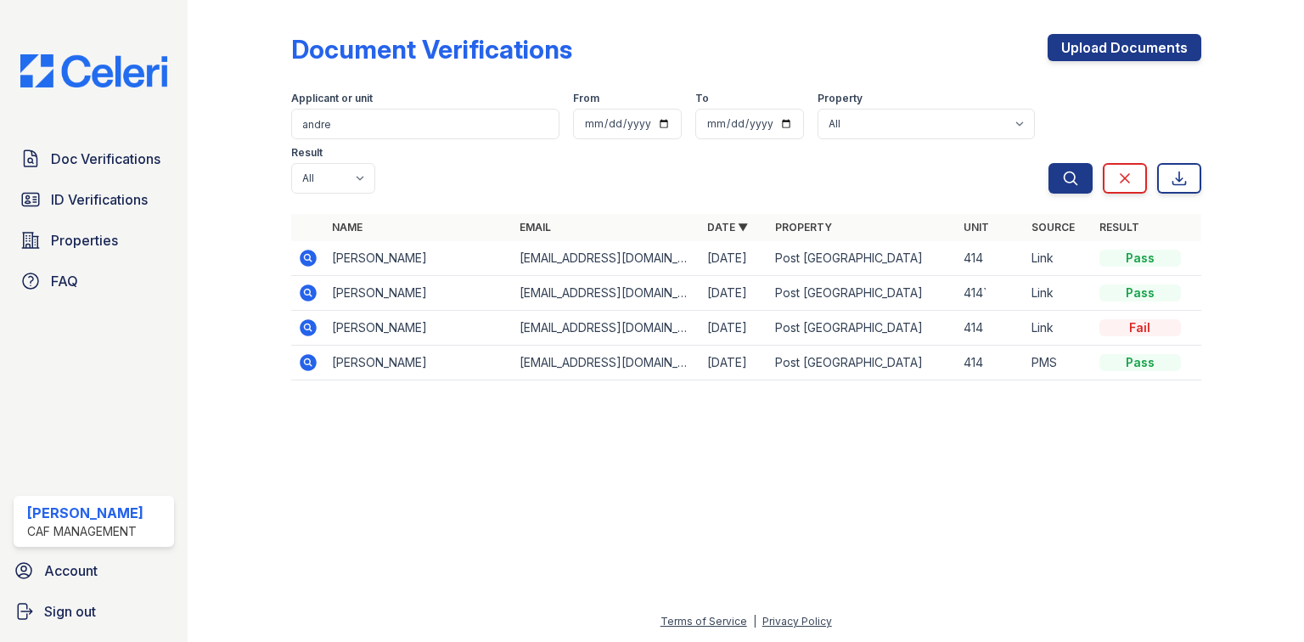
click at [306, 284] on icon at bounding box center [308, 292] width 17 height 17
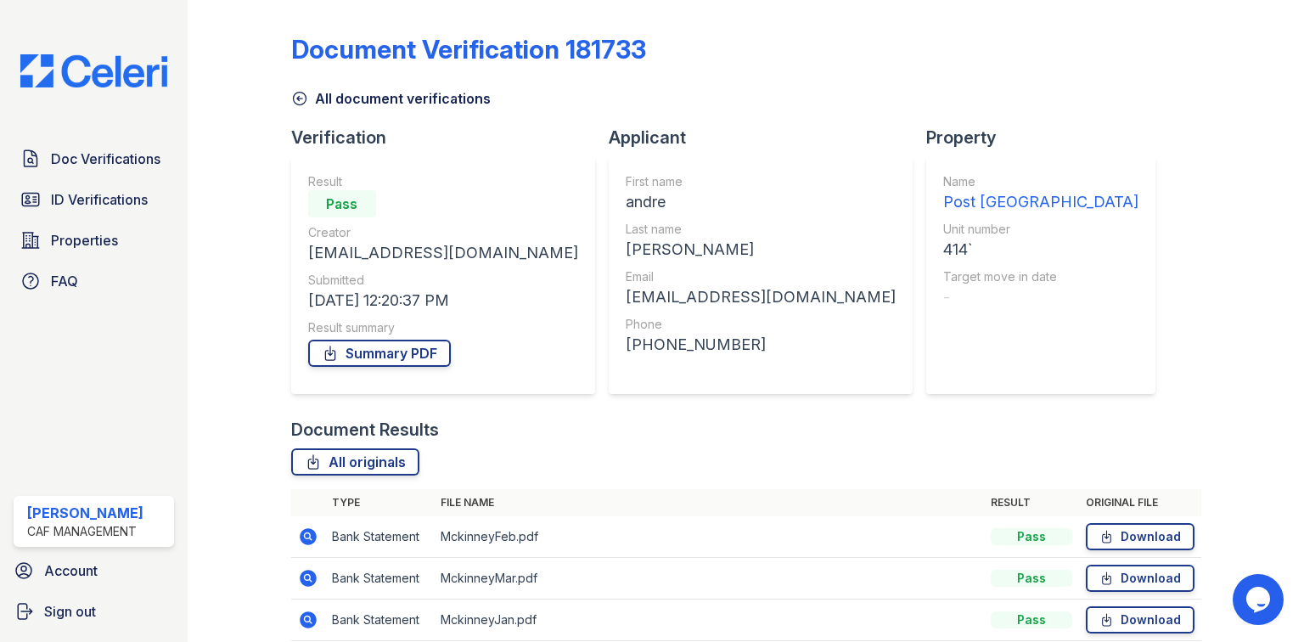
click at [346, 103] on link "All document verifications" at bounding box center [390, 98] width 199 height 20
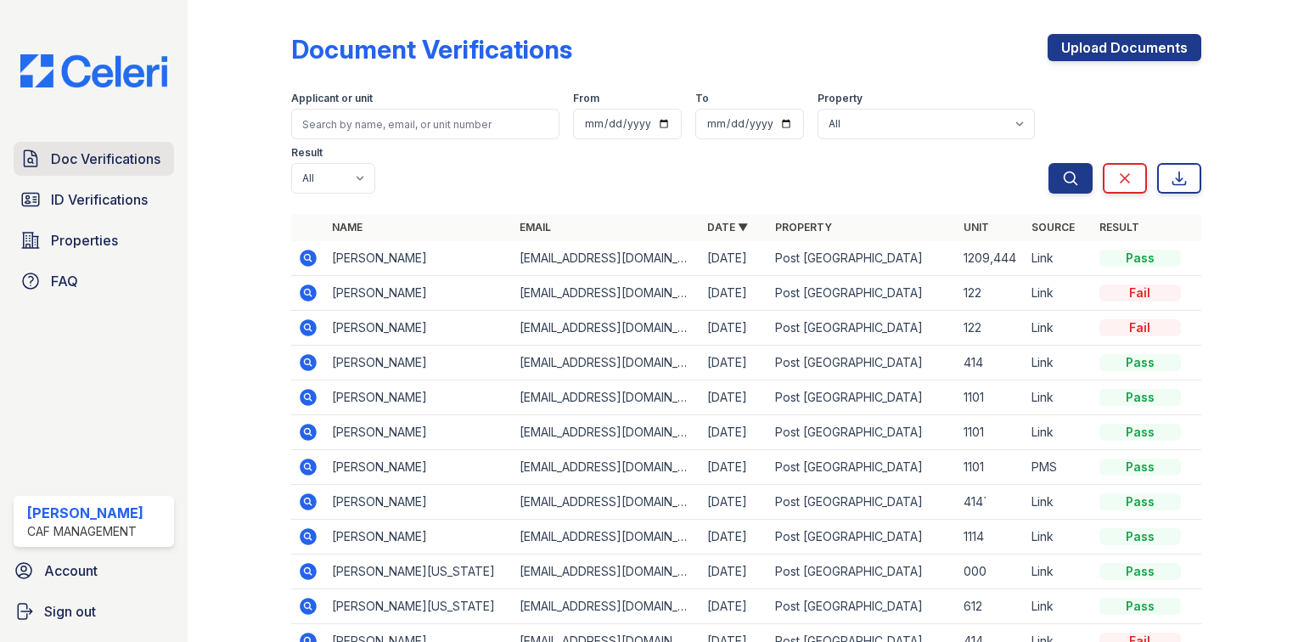
click at [153, 166] on span "Doc Verifications" at bounding box center [105, 159] width 109 height 20
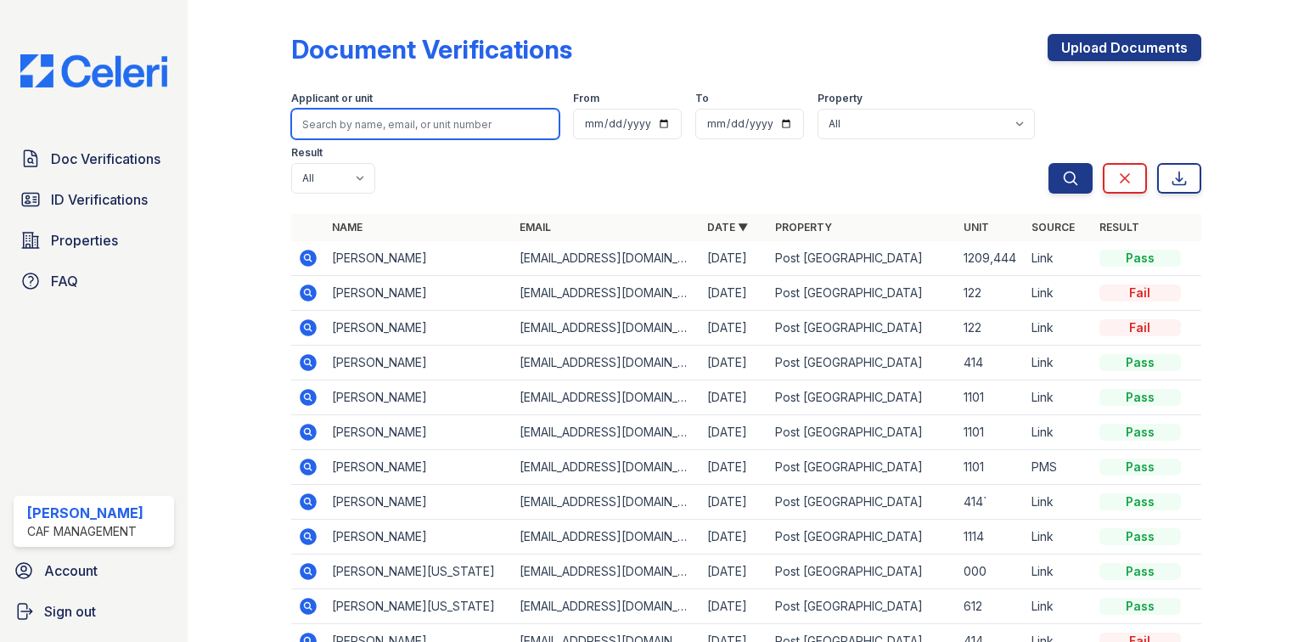
click at [387, 121] on input "search" at bounding box center [425, 124] width 268 height 31
click at [365, 125] on input "search" at bounding box center [425, 124] width 268 height 31
type input "andre"
click at [1048, 163] on button "Search" at bounding box center [1070, 178] width 44 height 31
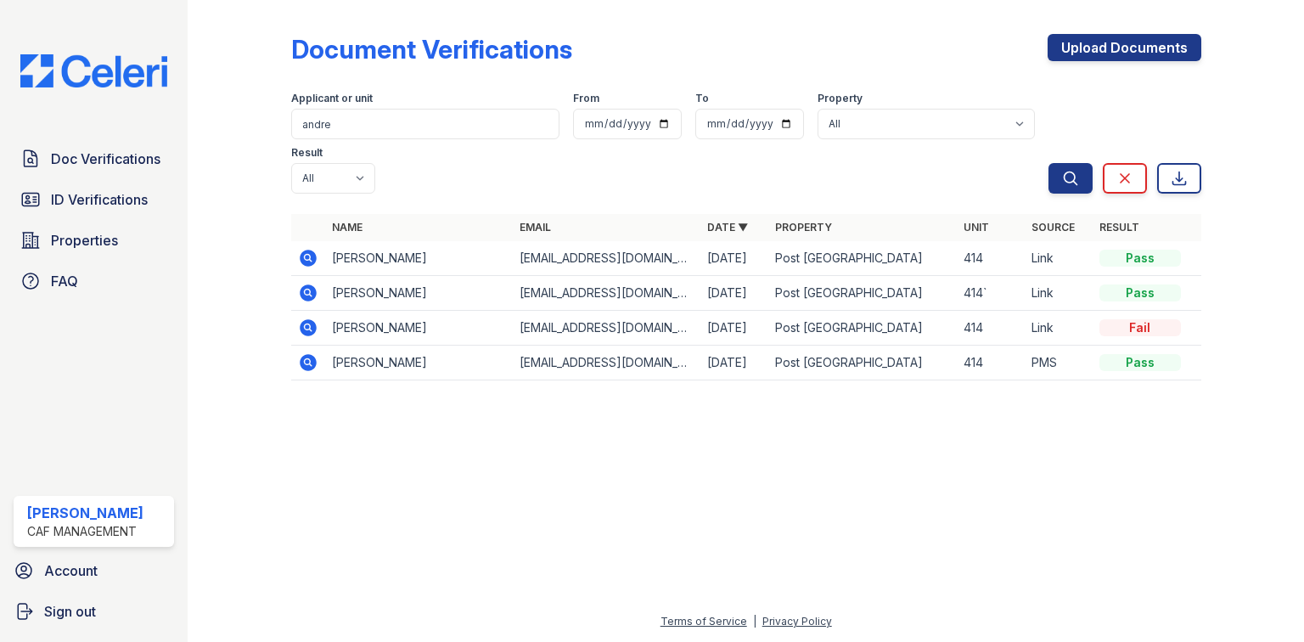
click at [307, 354] on icon at bounding box center [308, 362] width 17 height 17
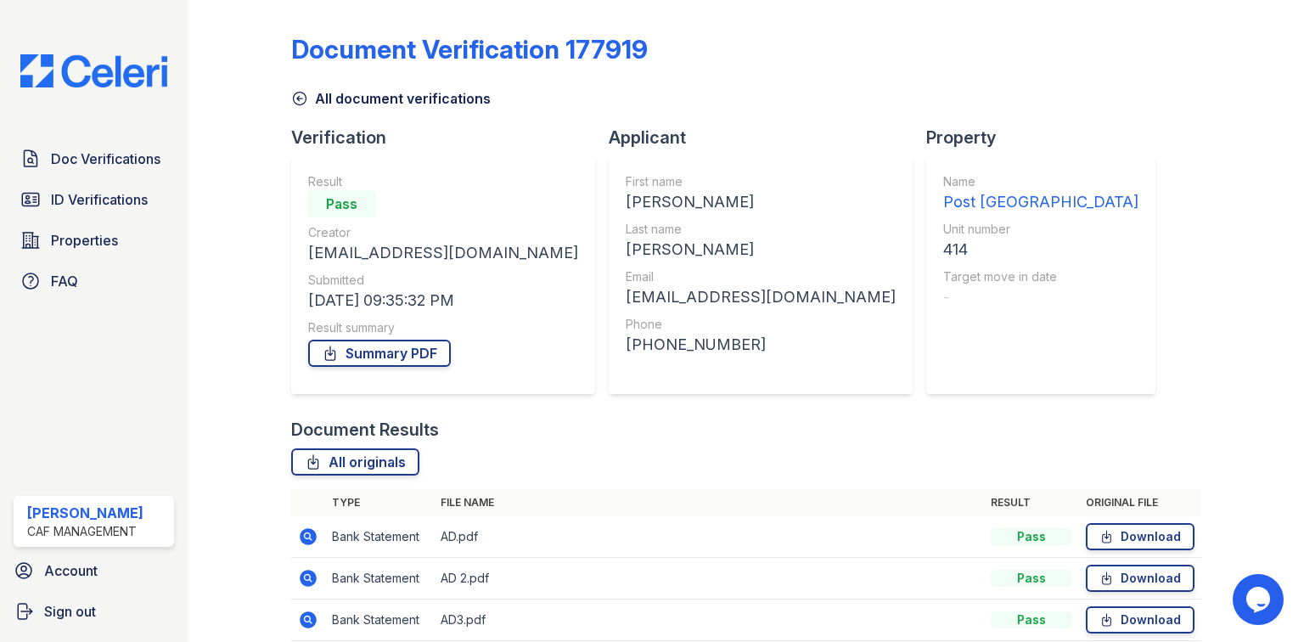
click at [349, 108] on link "All document verifications" at bounding box center [390, 98] width 199 height 20
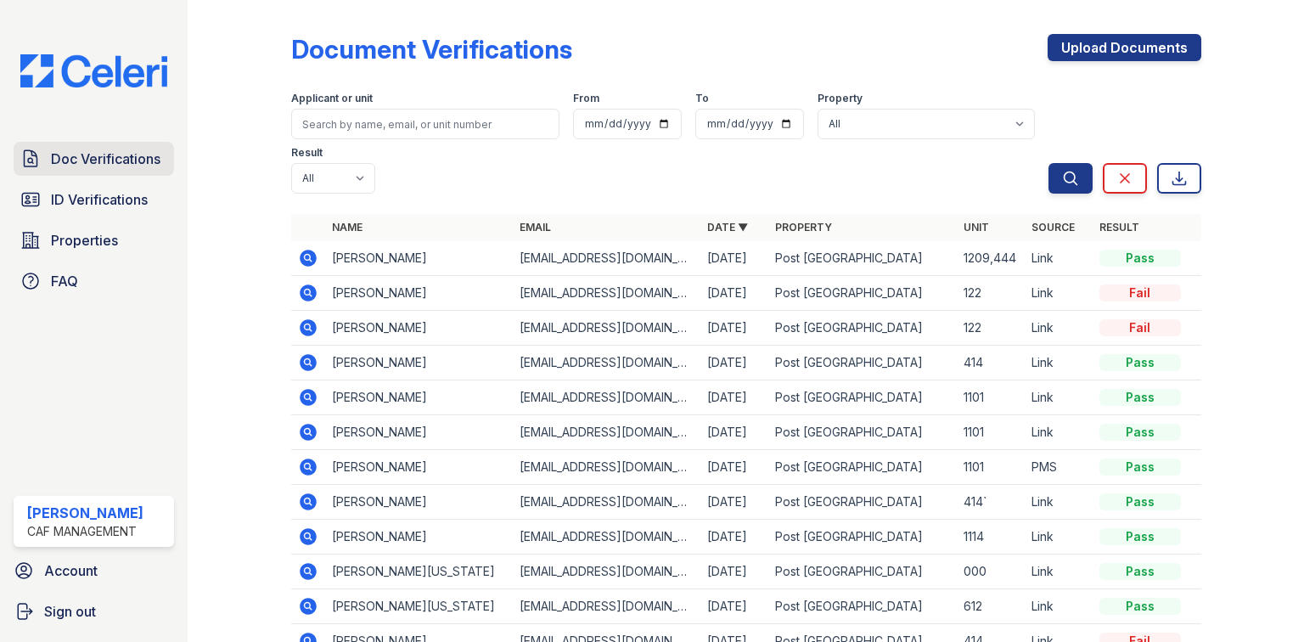
click at [112, 164] on span "Doc Verifications" at bounding box center [105, 159] width 109 height 20
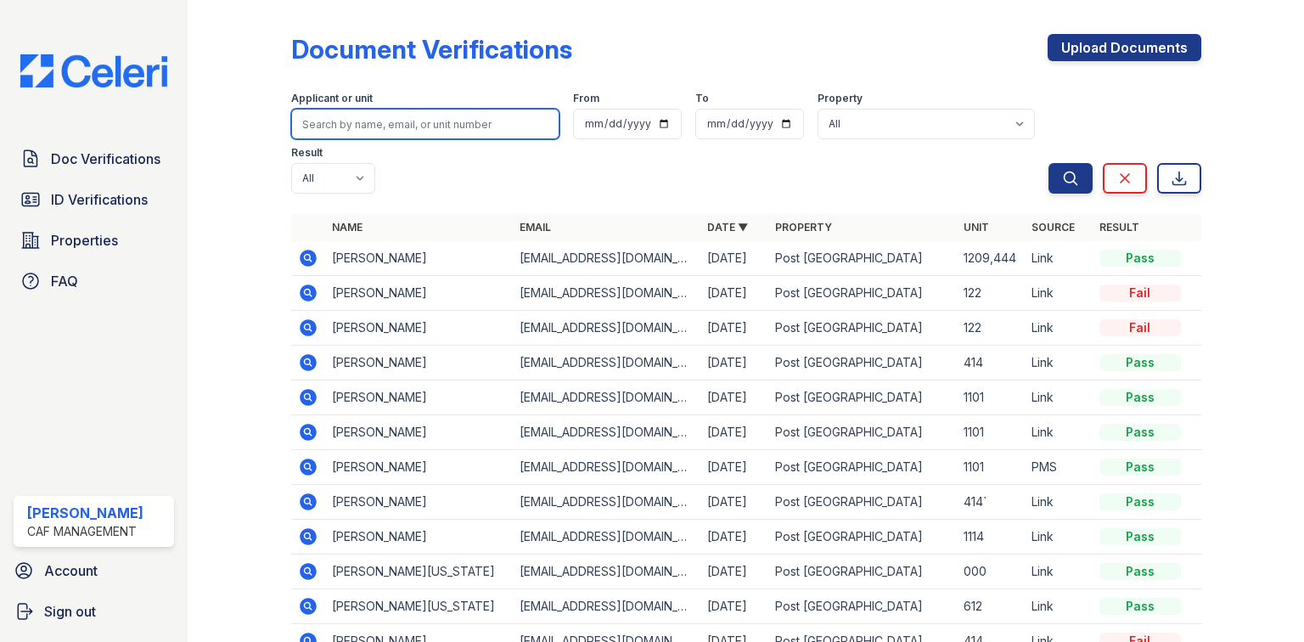
click at [319, 119] on input "search" at bounding box center [425, 124] width 268 height 31
type input "andre"
click at [1048, 163] on button "Search" at bounding box center [1070, 178] width 44 height 31
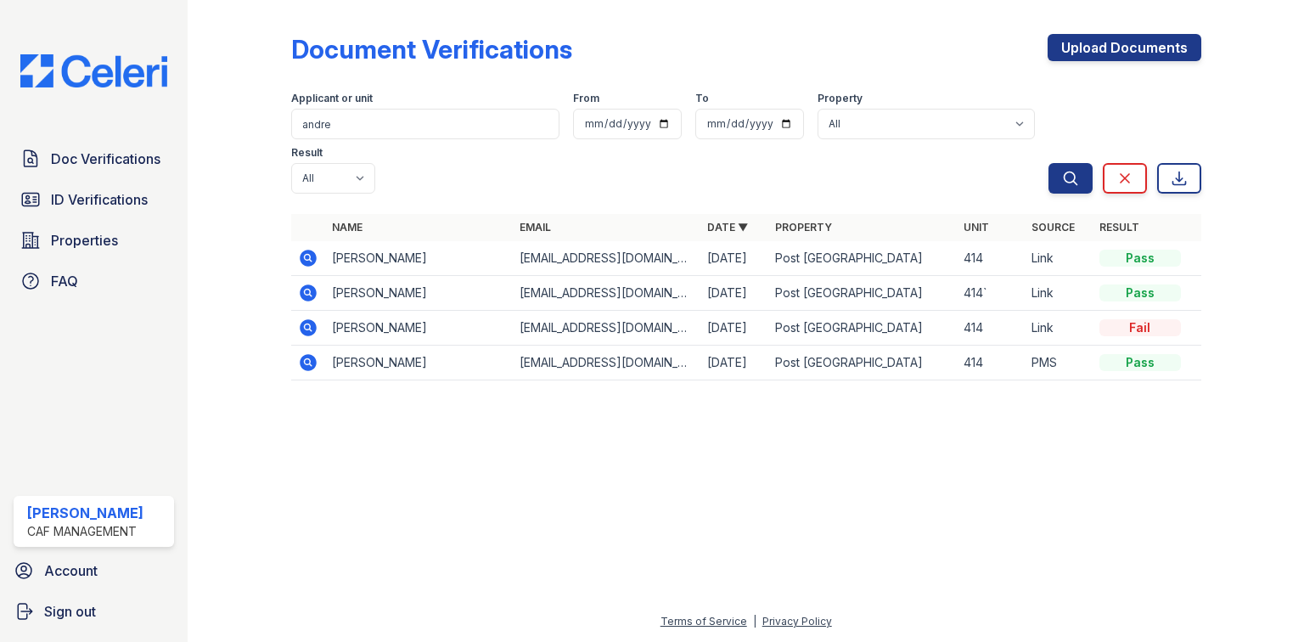
click at [301, 317] on icon at bounding box center [308, 327] width 20 height 20
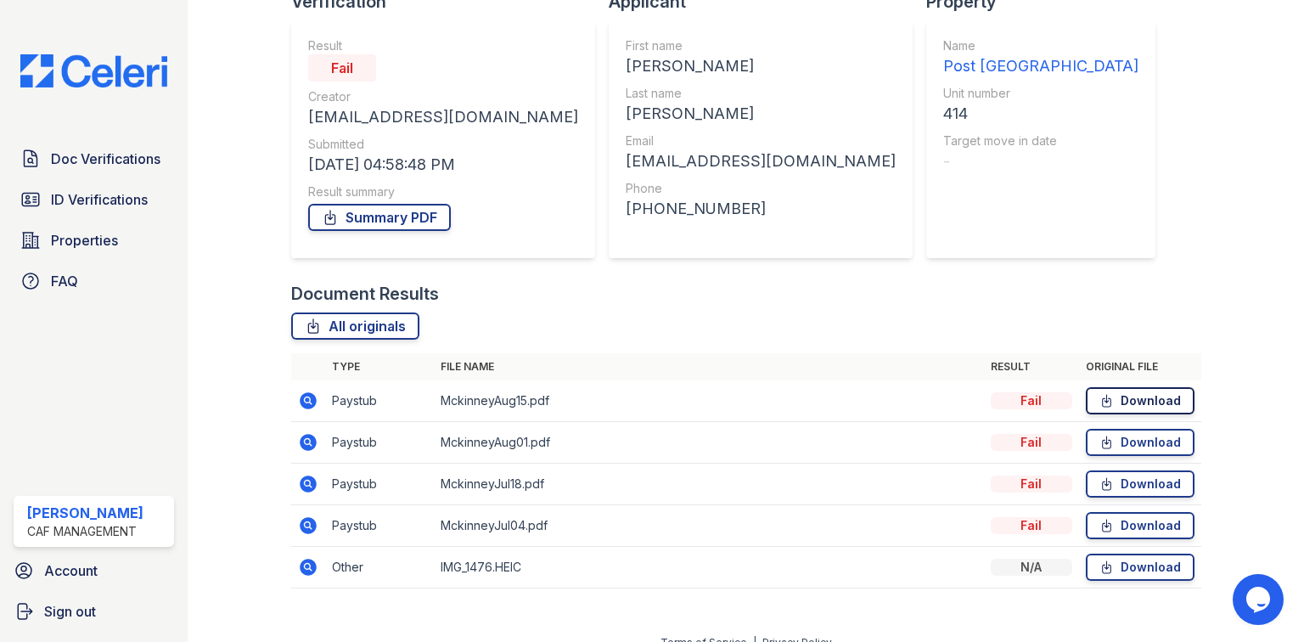
click at [1113, 410] on link "Download" at bounding box center [1140, 400] width 109 height 27
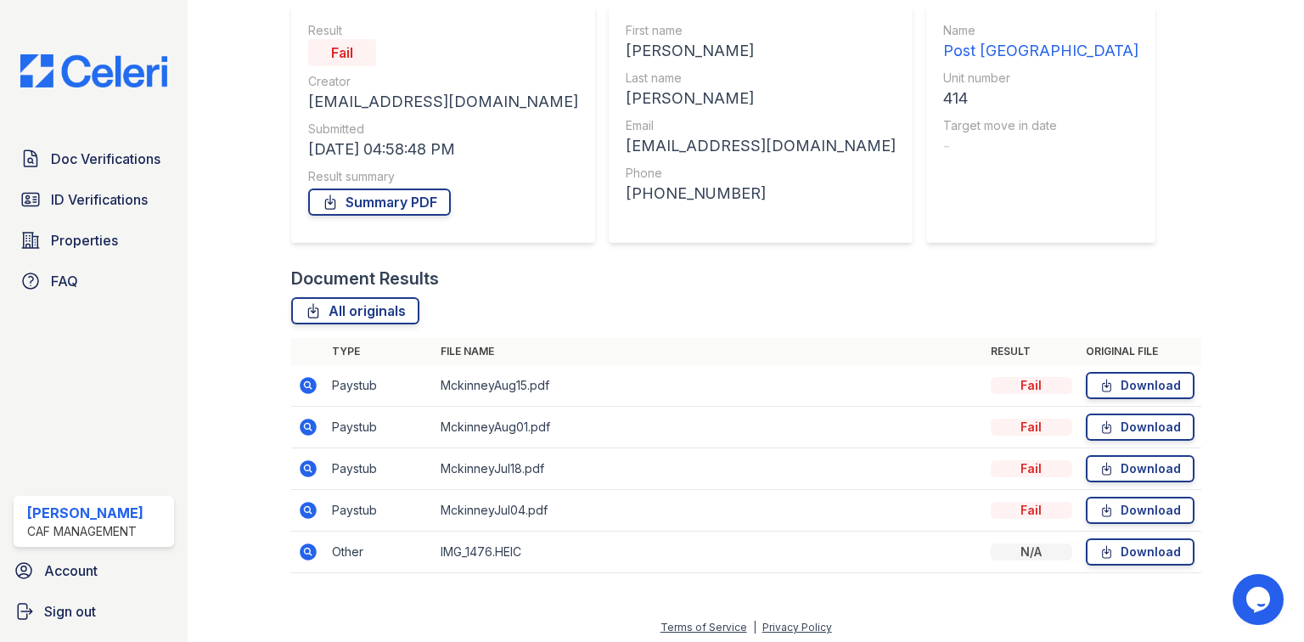
scroll to position [156, 0]
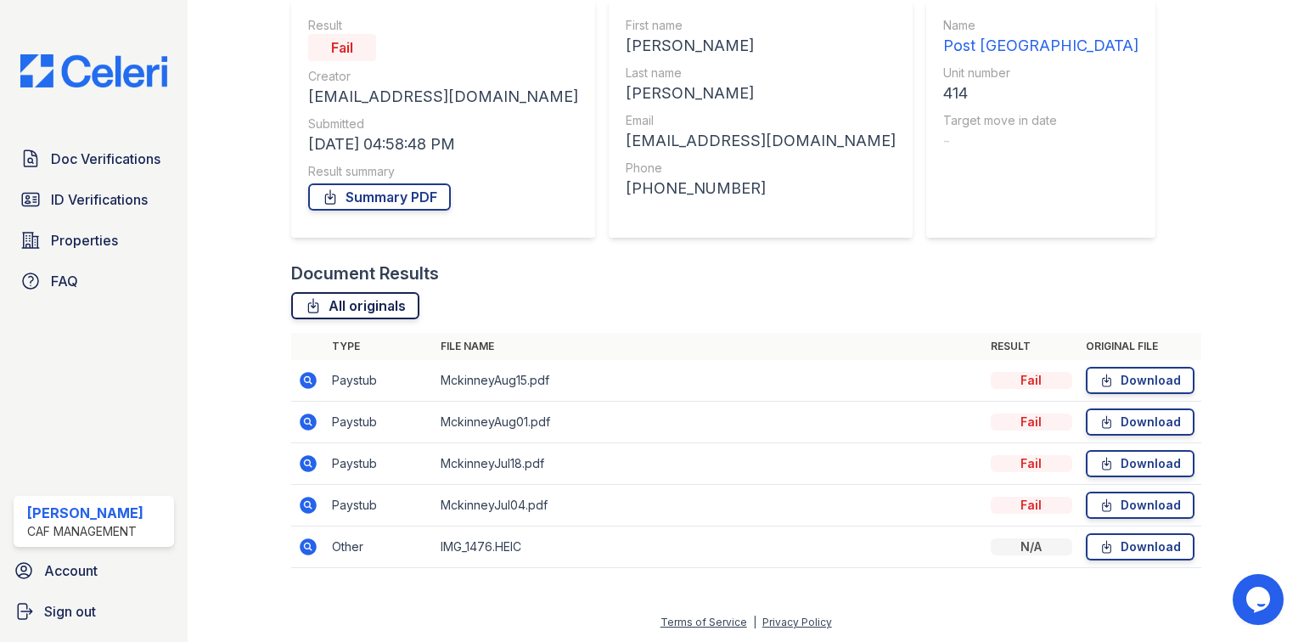
click at [370, 300] on link "All originals" at bounding box center [355, 305] width 128 height 27
click at [1024, 381] on div "Fail" at bounding box center [1030, 380] width 81 height 17
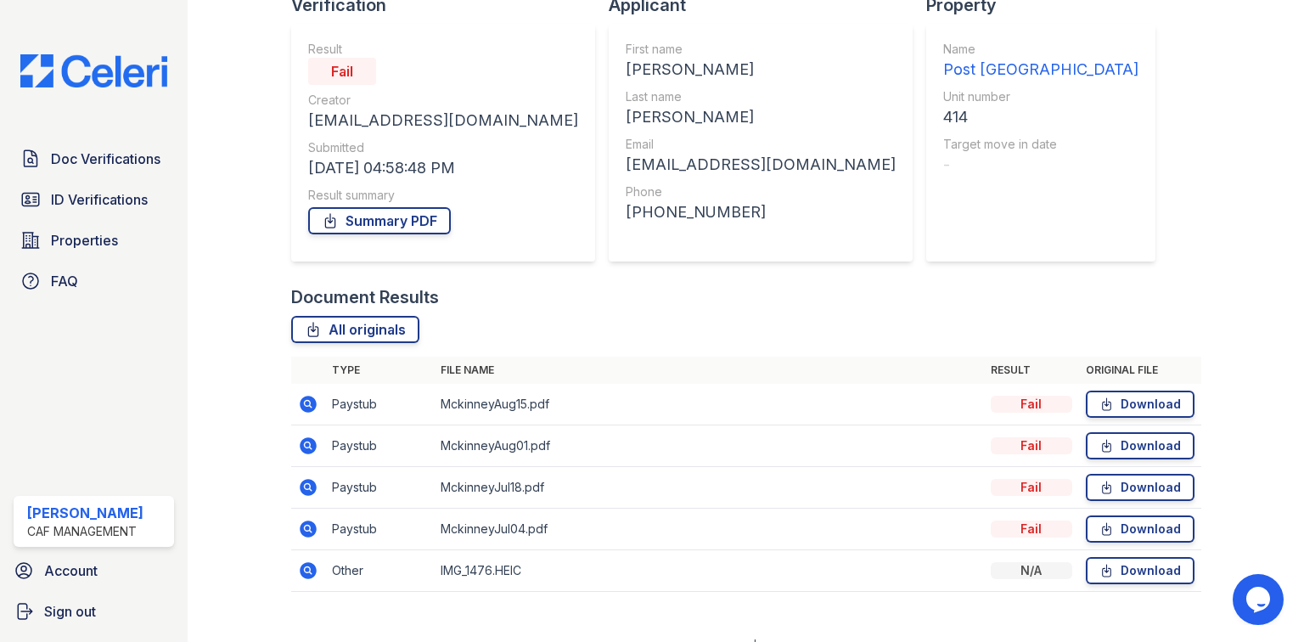
scroll to position [136, 0]
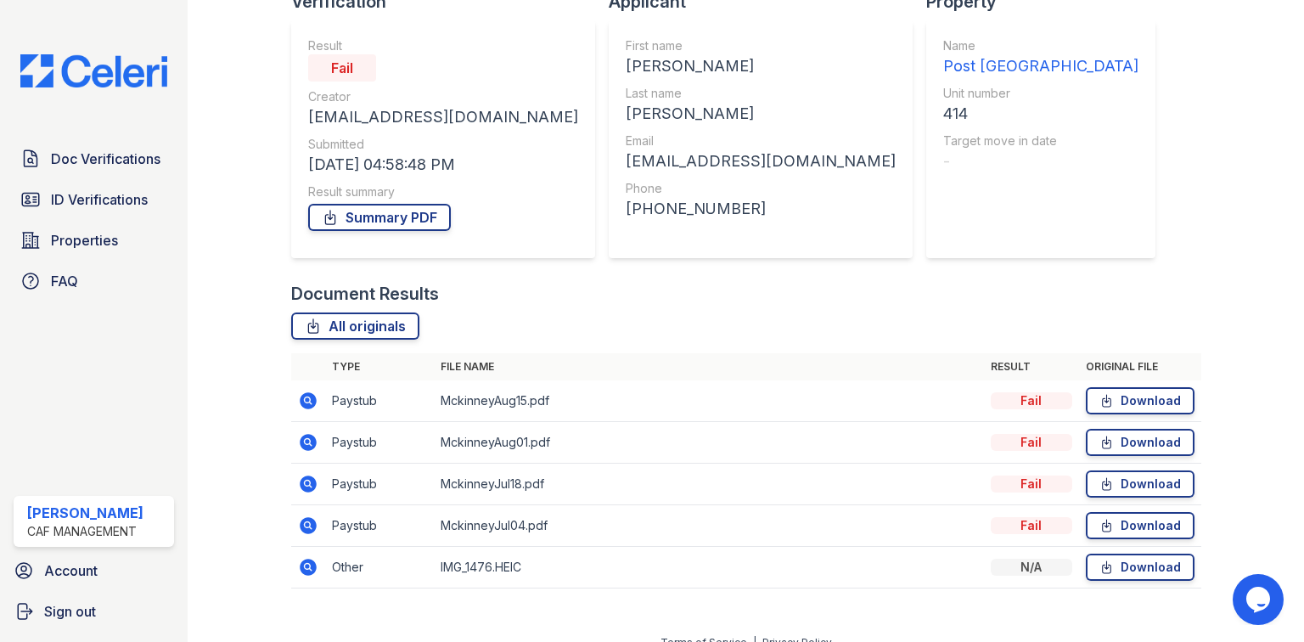
click at [304, 396] on icon at bounding box center [308, 400] width 17 height 17
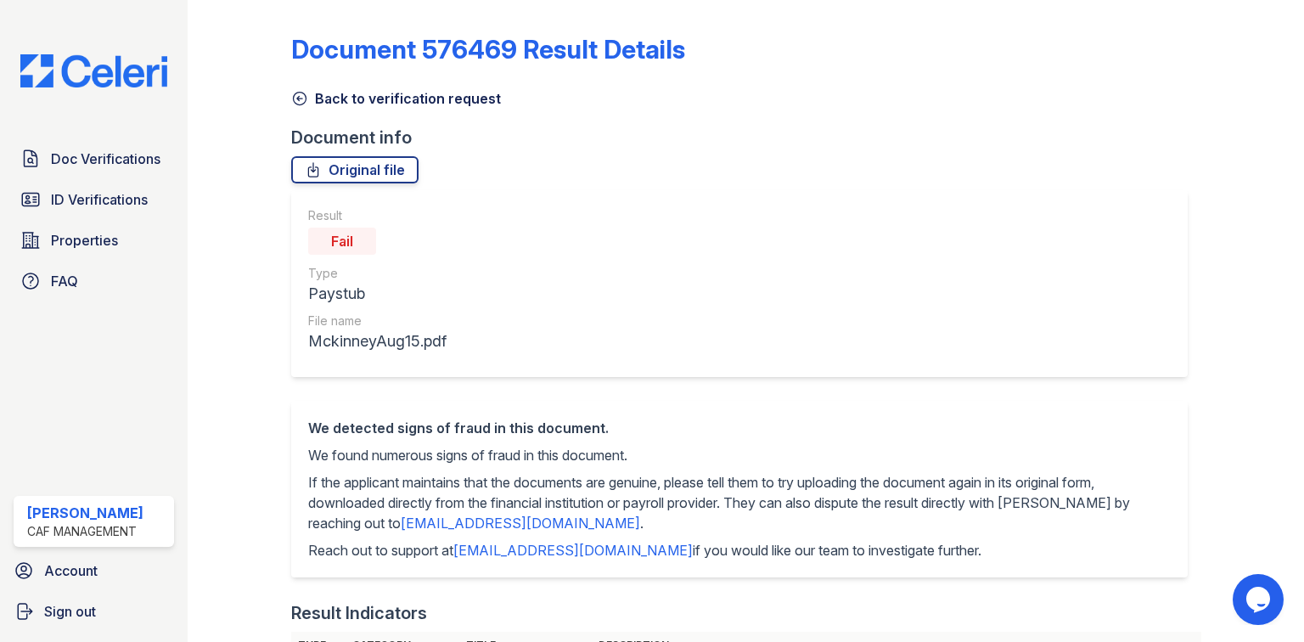
click at [401, 101] on link "Back to verification request" at bounding box center [396, 98] width 210 height 20
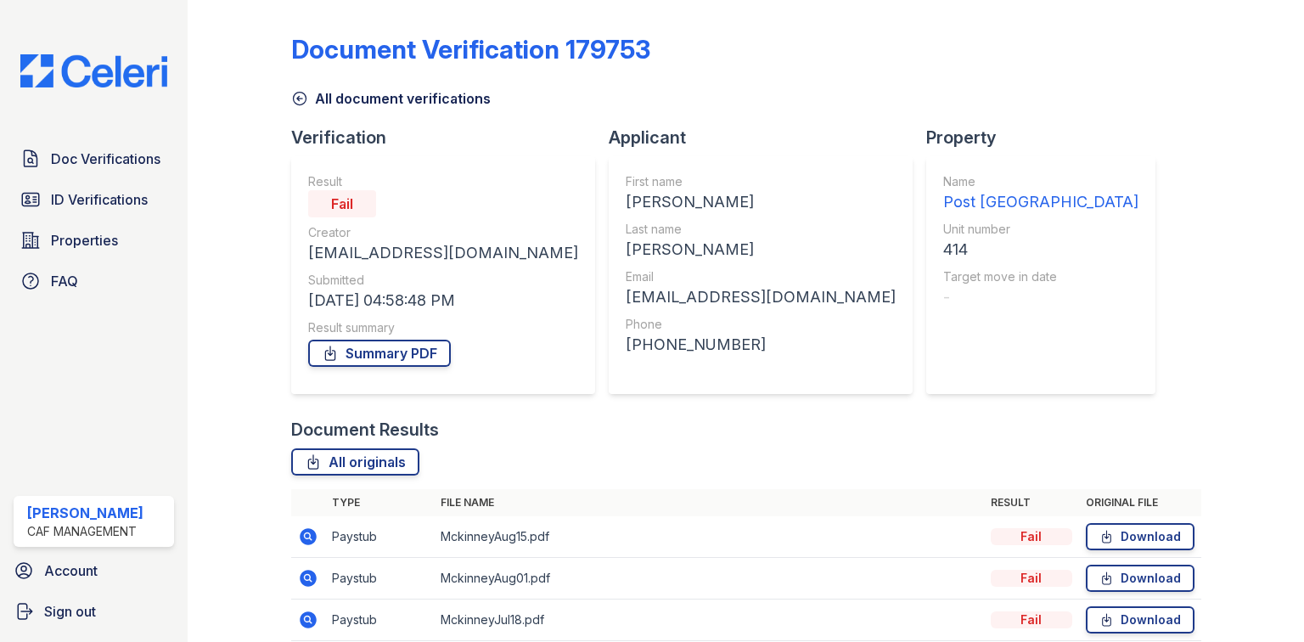
click at [339, 101] on link "All document verifications" at bounding box center [390, 98] width 199 height 20
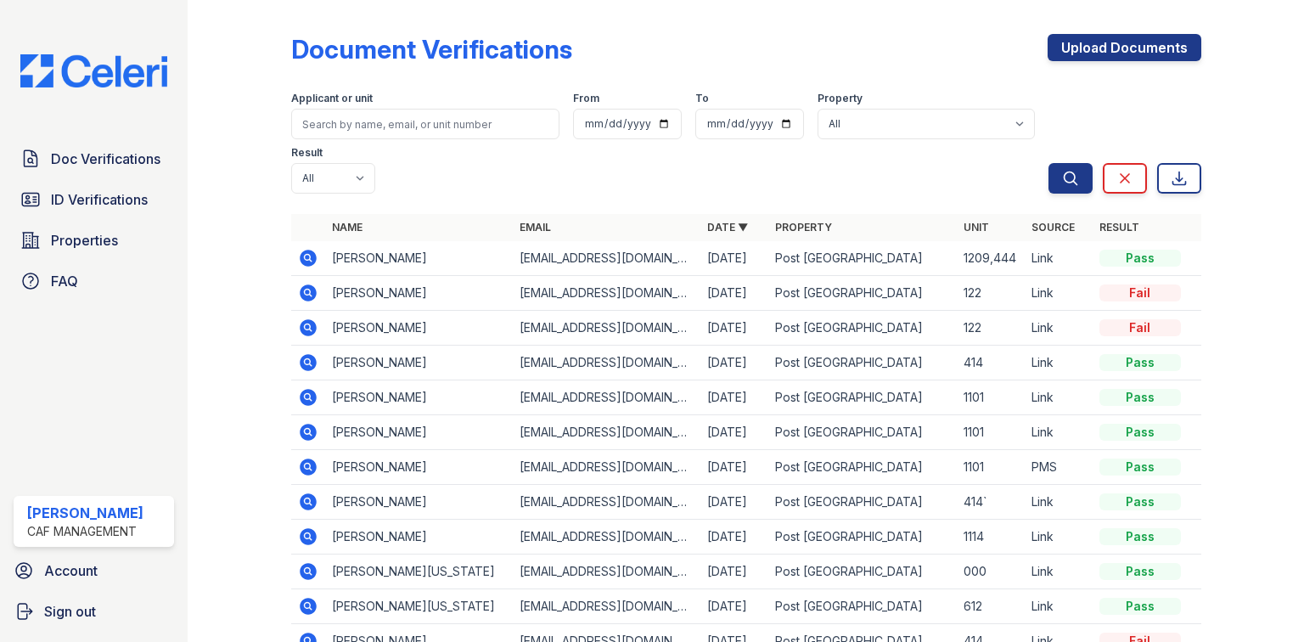
click at [309, 354] on icon at bounding box center [308, 362] width 17 height 17
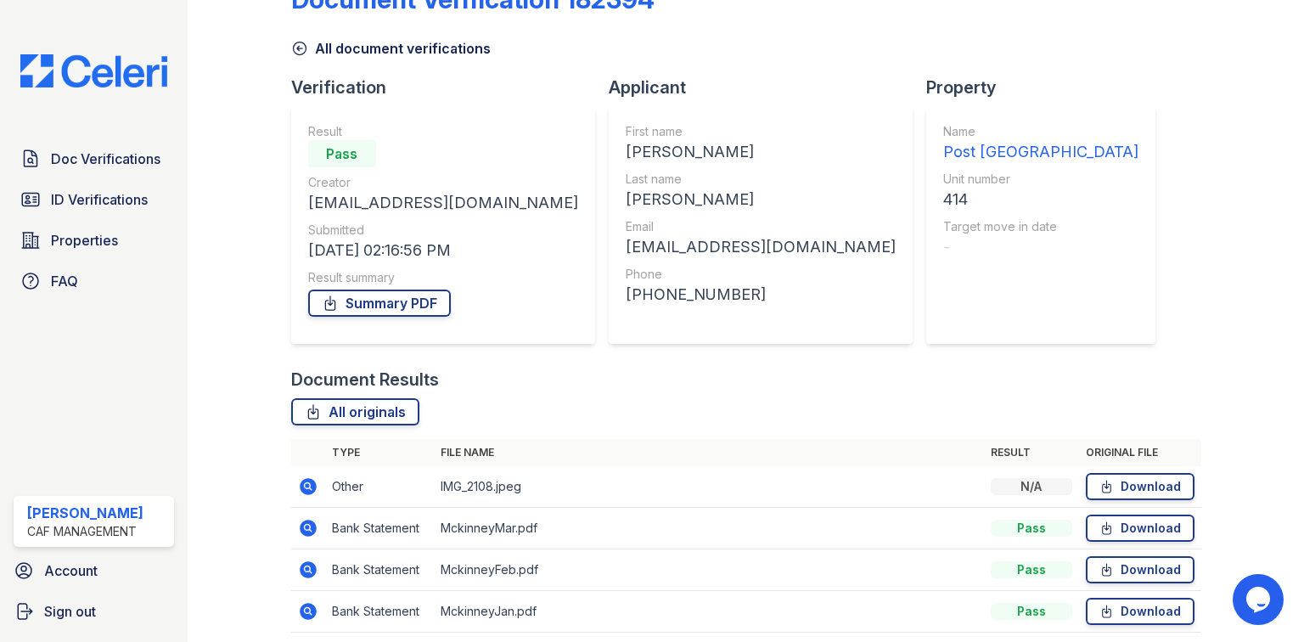
scroll to position [115, 0]
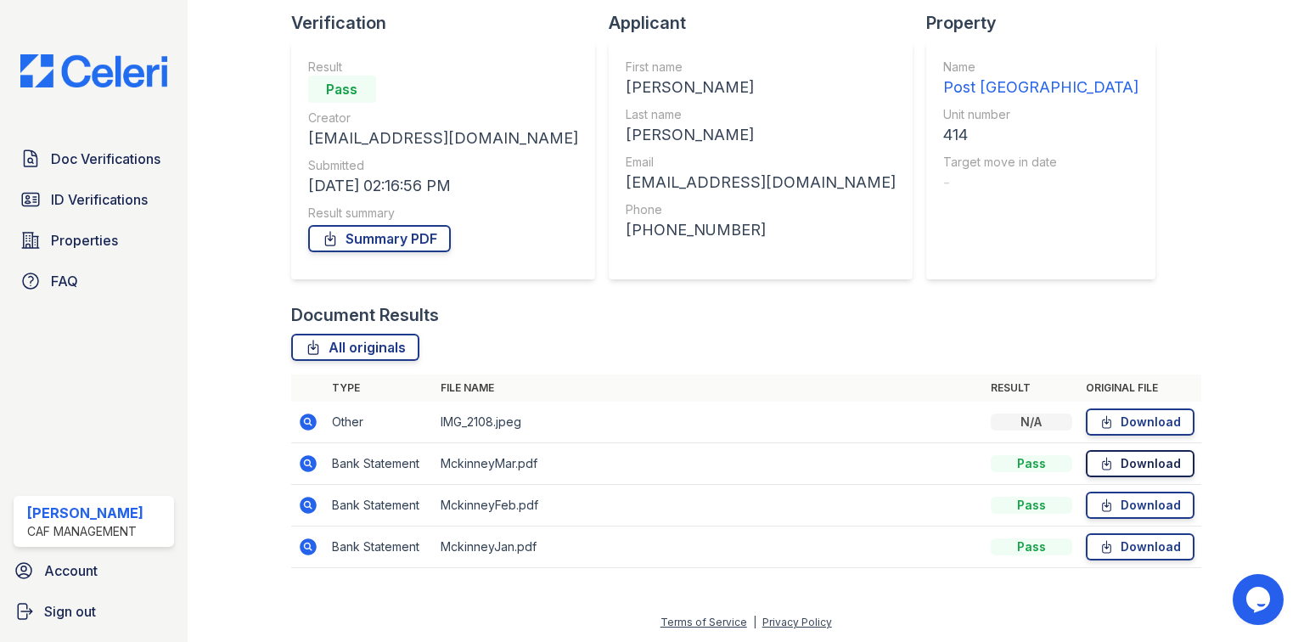
click at [1121, 459] on link "Download" at bounding box center [1140, 463] width 109 height 27
click at [1134, 411] on link "Download" at bounding box center [1140, 421] width 109 height 27
click at [1168, 455] on link "Download" at bounding box center [1140, 463] width 109 height 27
click at [1135, 505] on link "Download" at bounding box center [1140, 504] width 109 height 27
click at [1201, 143] on div at bounding box center [1239, 238] width 76 height 693
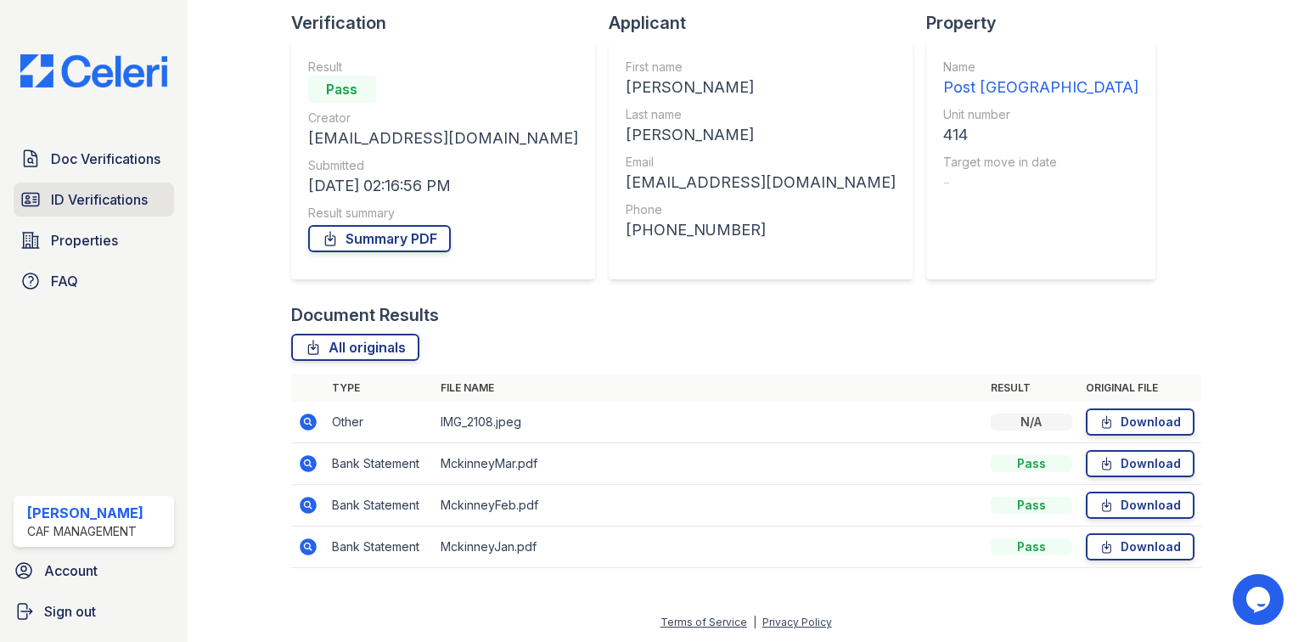
click at [122, 207] on span "ID Verifications" at bounding box center [99, 199] width 97 height 20
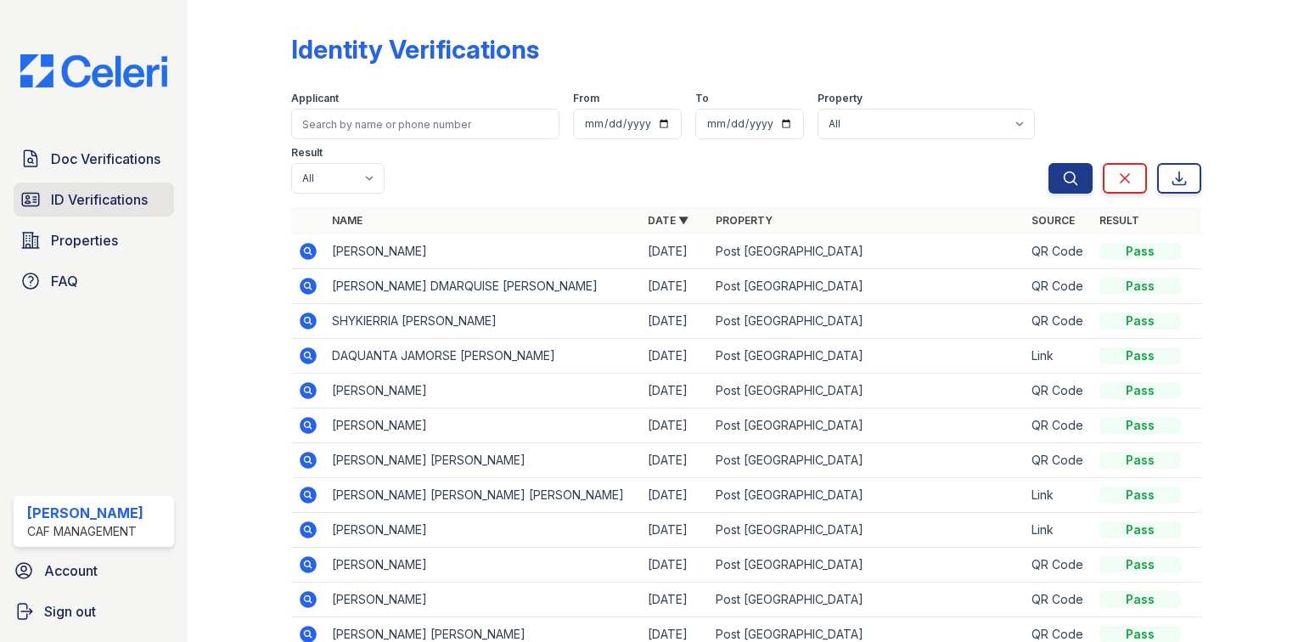
click at [102, 200] on span "ID Verifications" at bounding box center [99, 199] width 97 height 20
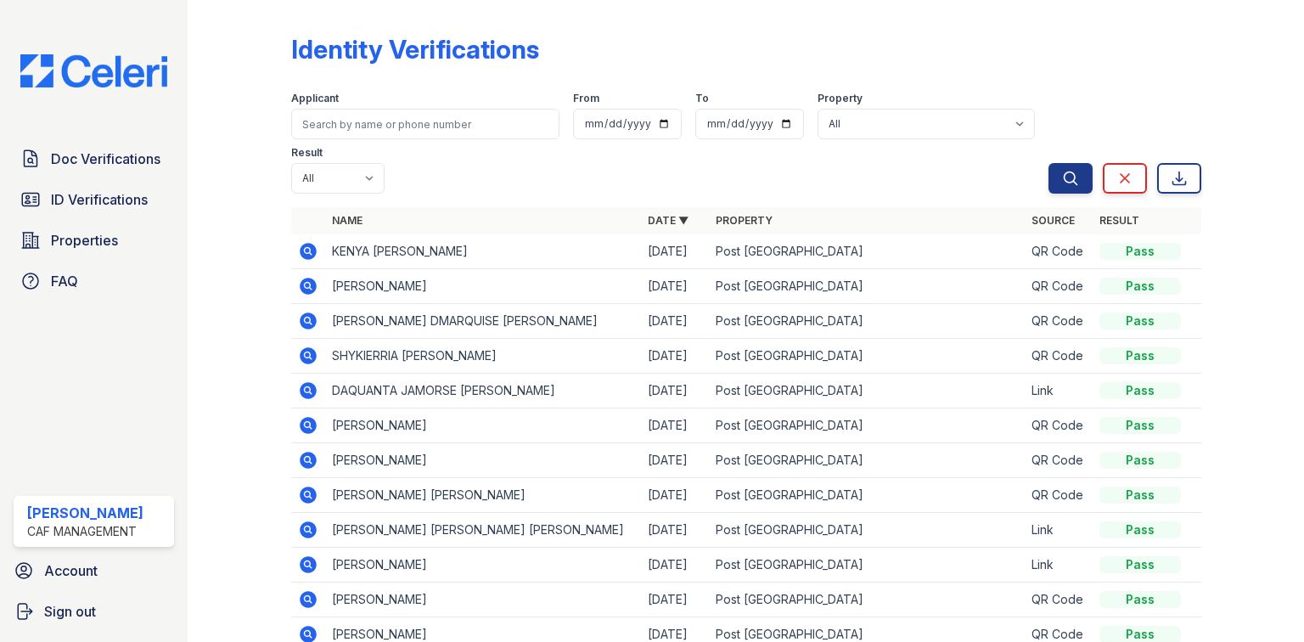
click at [306, 251] on icon at bounding box center [307, 250] width 4 height 4
